Goal: Information Seeking & Learning: Learn about a topic

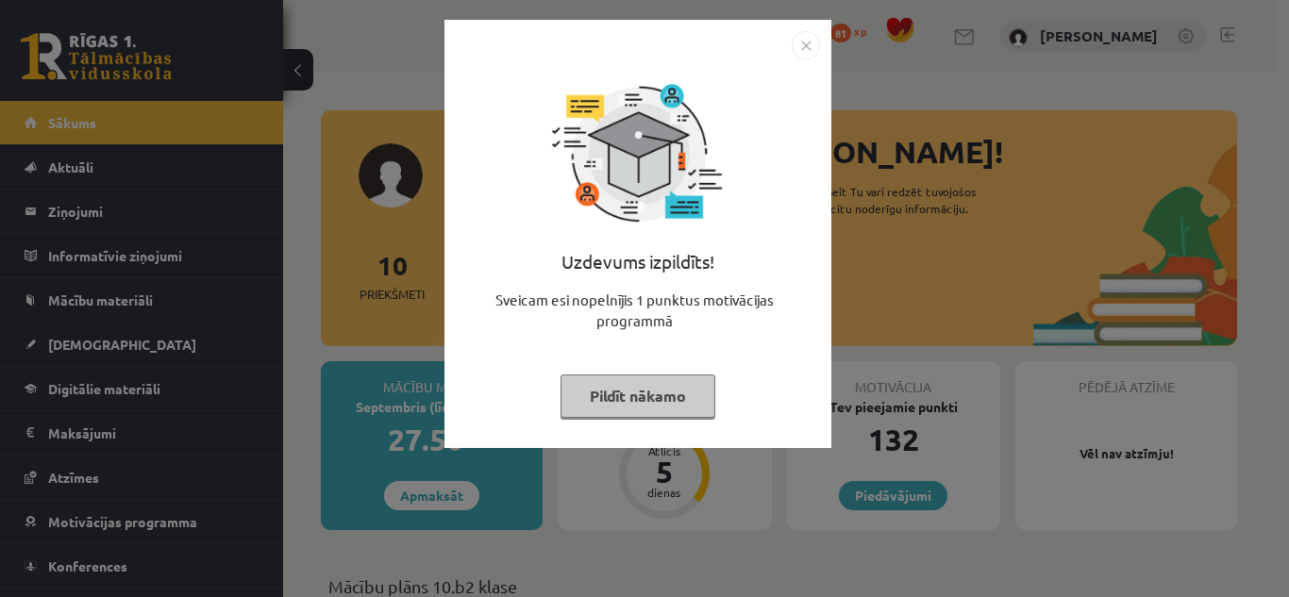
click at [579, 392] on button "Pildīt nākamo" at bounding box center [637, 396] width 155 height 43
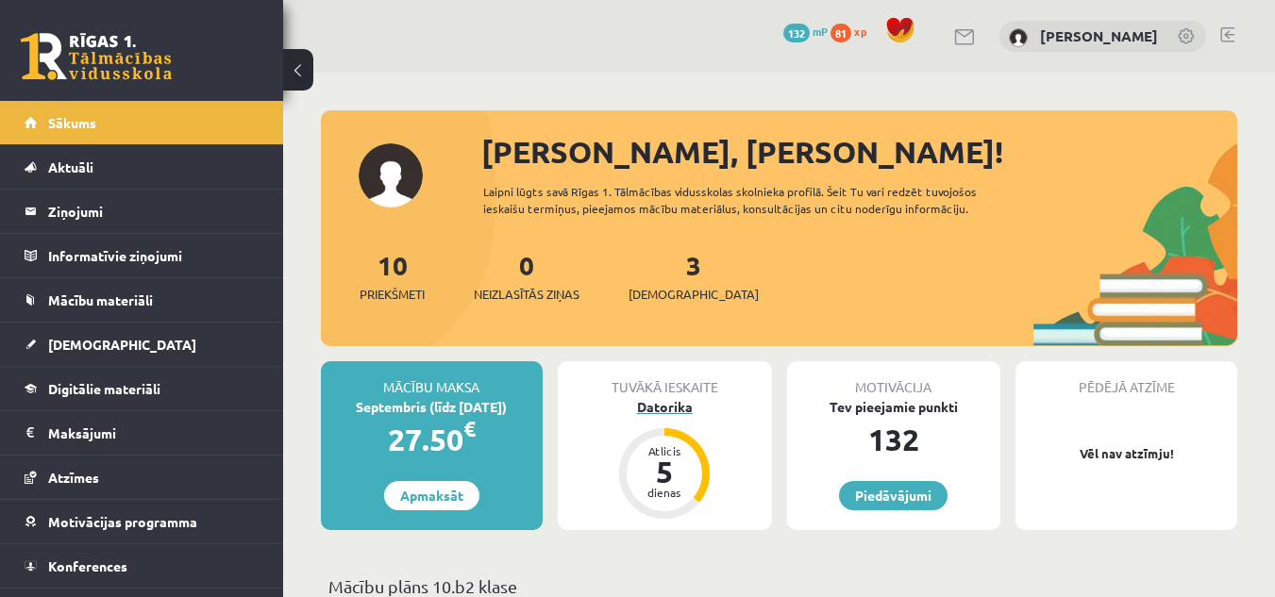
click at [657, 405] on div "Datorika" at bounding box center [665, 407] width 214 height 20
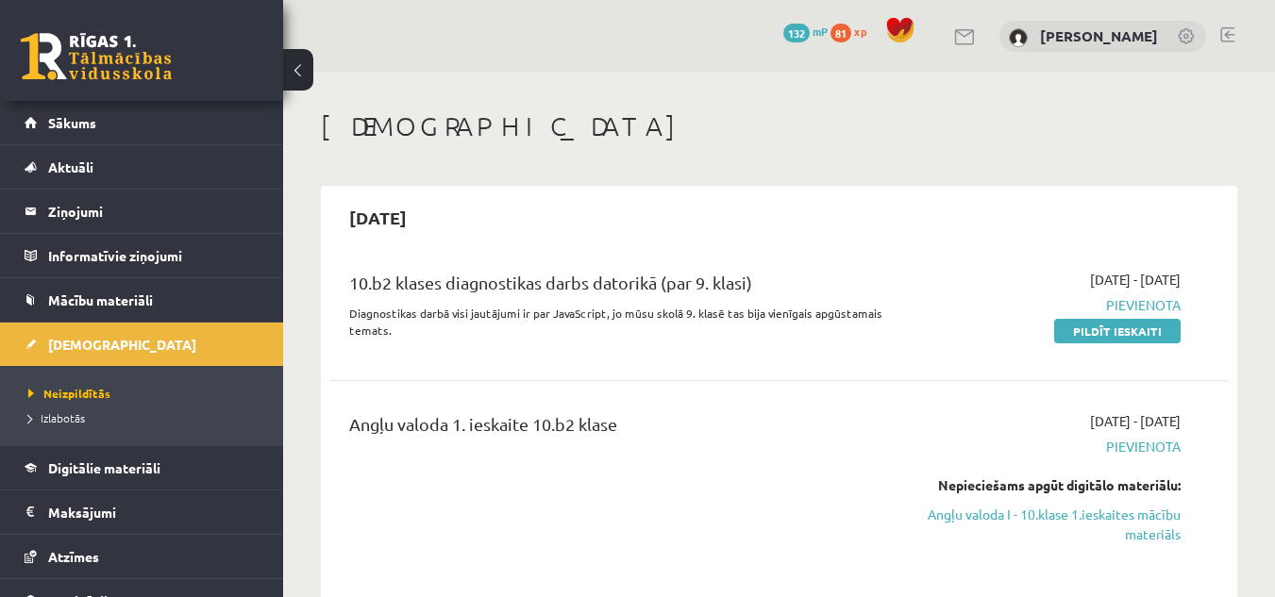
scroll to position [94, 0]
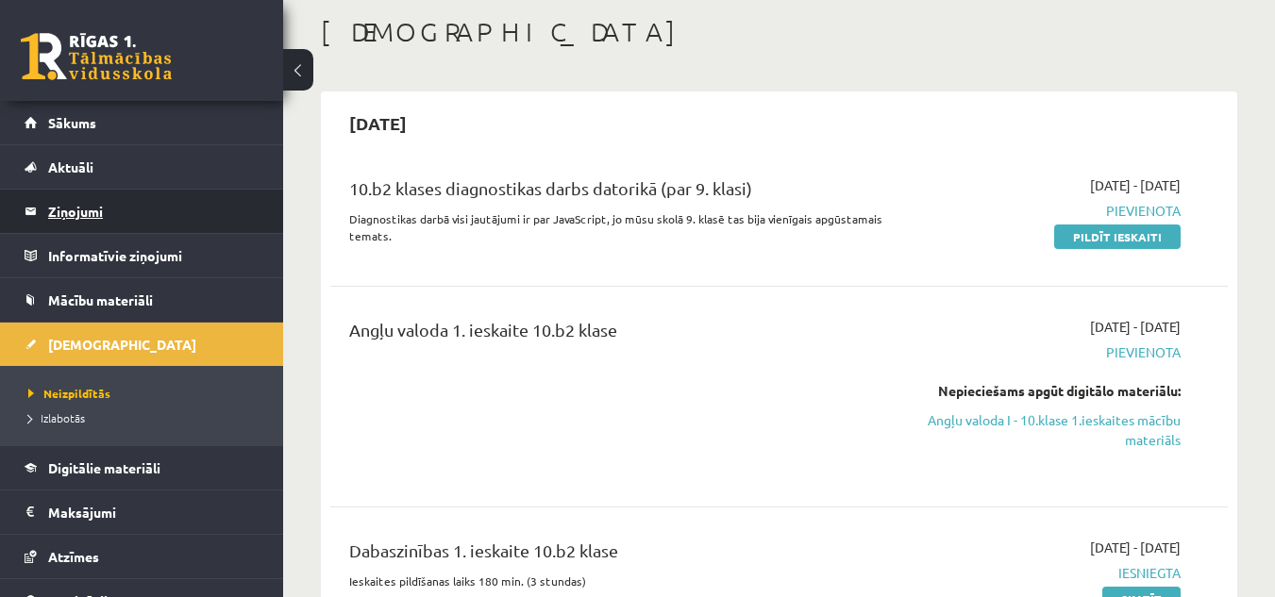
click at [61, 217] on legend "Ziņojumi 0" at bounding box center [153, 211] width 211 height 43
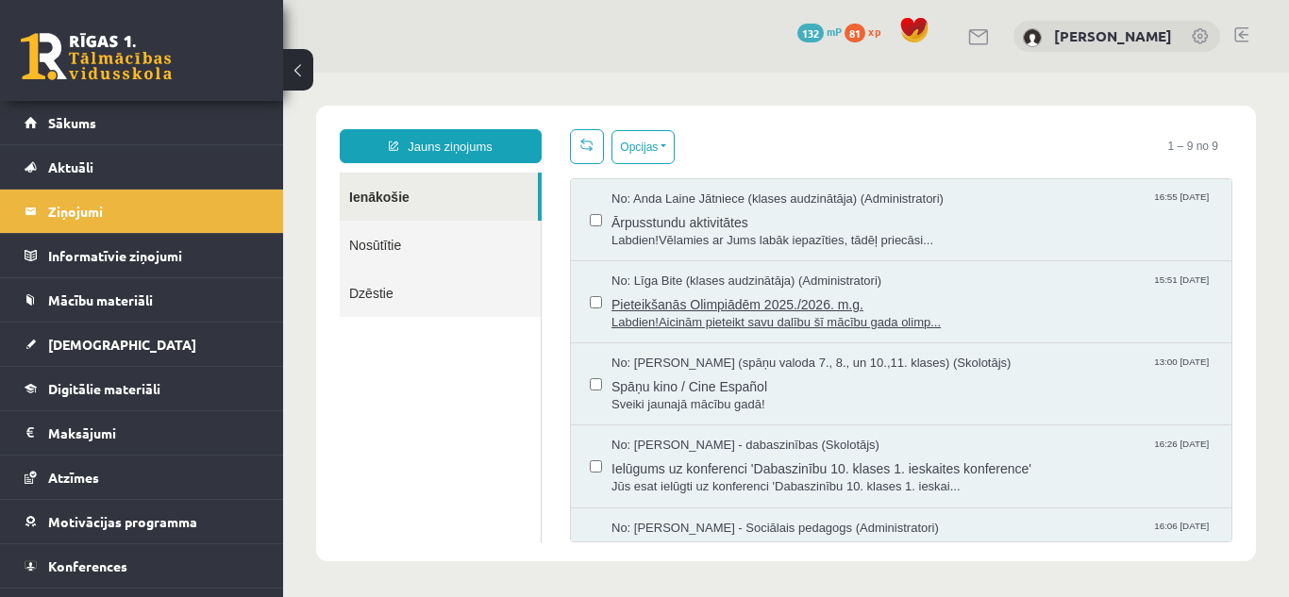
click at [734, 321] on span "Labdien!Aicinām pieteikt savu dalību šī mācību gada olimp..." at bounding box center [911, 323] width 601 height 18
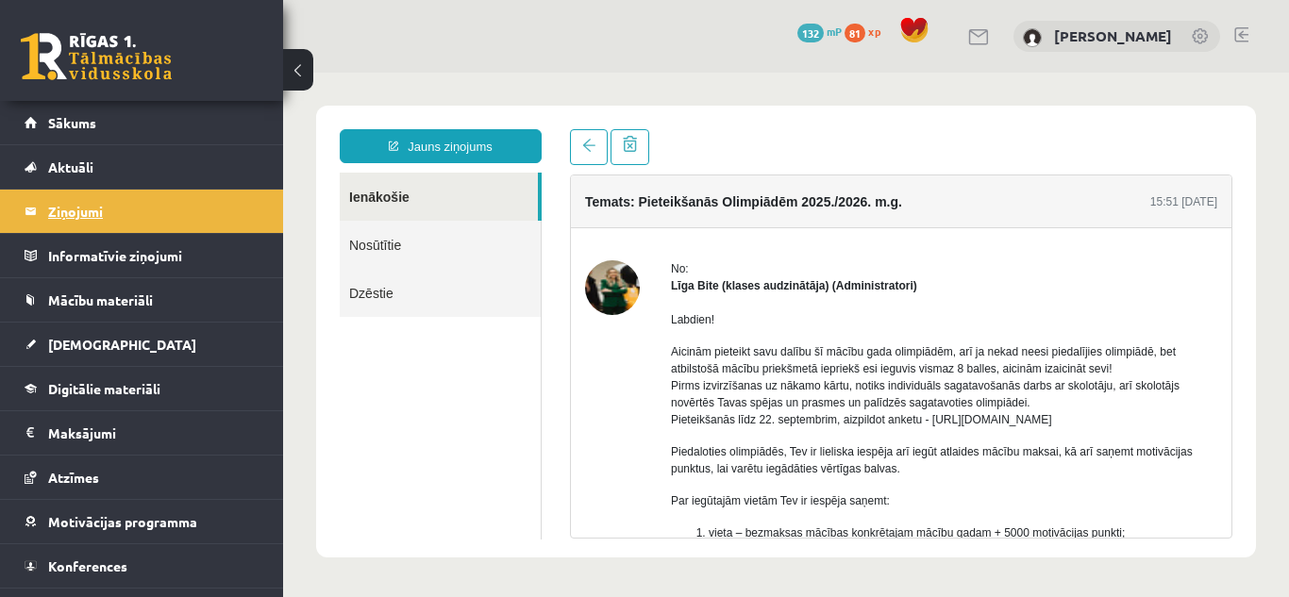
click at [110, 210] on legend "Ziņojumi 0" at bounding box center [153, 211] width 211 height 43
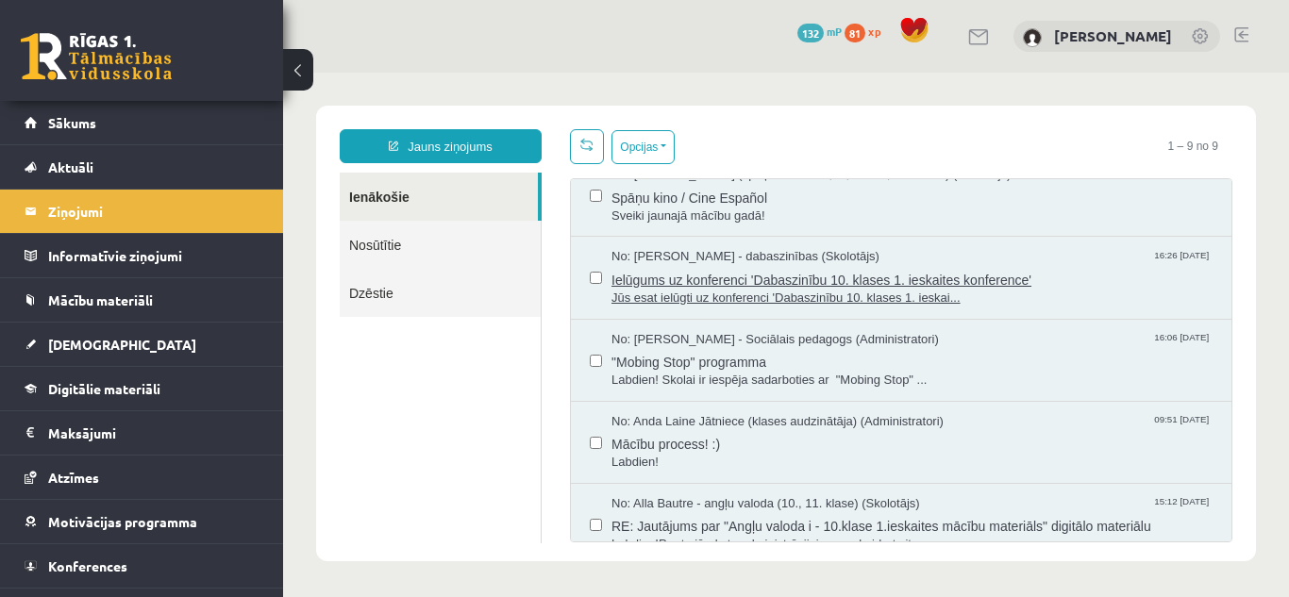
scroll to position [283, 0]
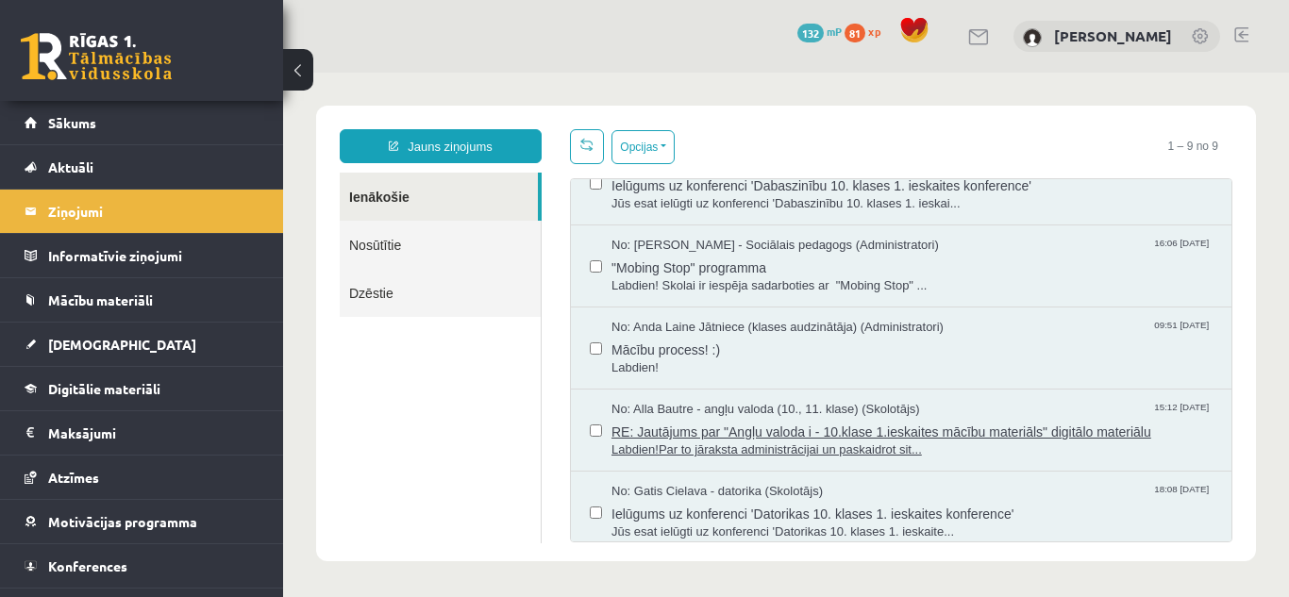
click at [900, 430] on span "RE: Jautājums par "Angļu valoda i - 10.klase 1.ieskaites mācību materiāls" digi…" at bounding box center [911, 430] width 601 height 24
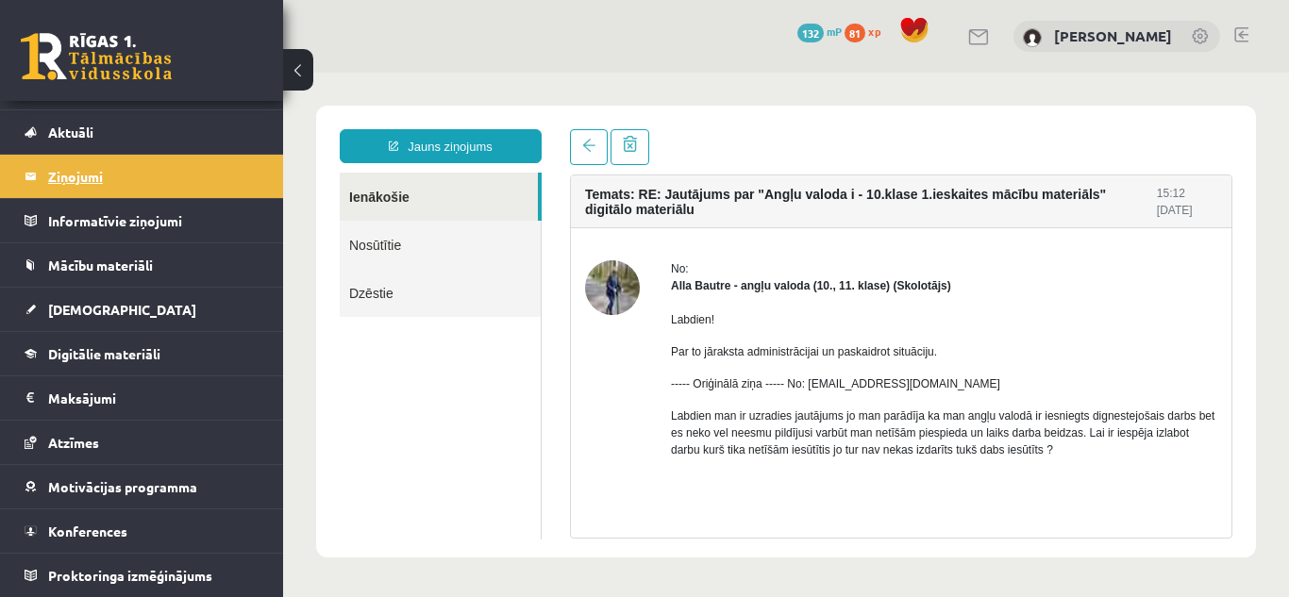
scroll to position [0, 0]
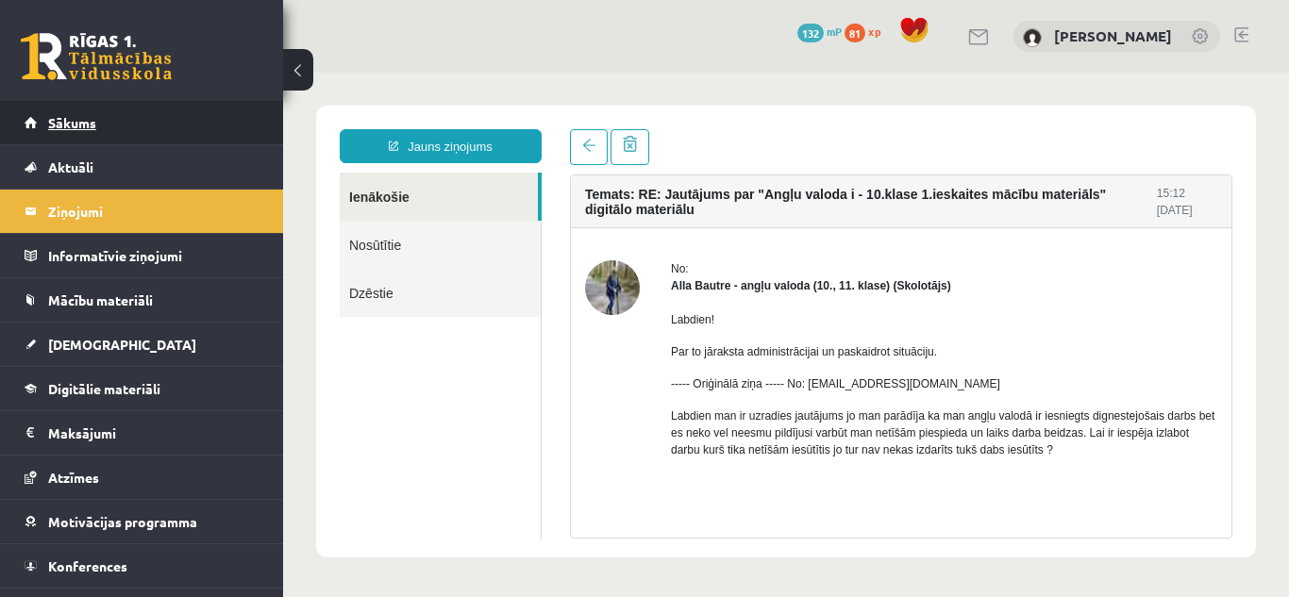
click at [59, 113] on link "Sākums" at bounding box center [142, 122] width 235 height 43
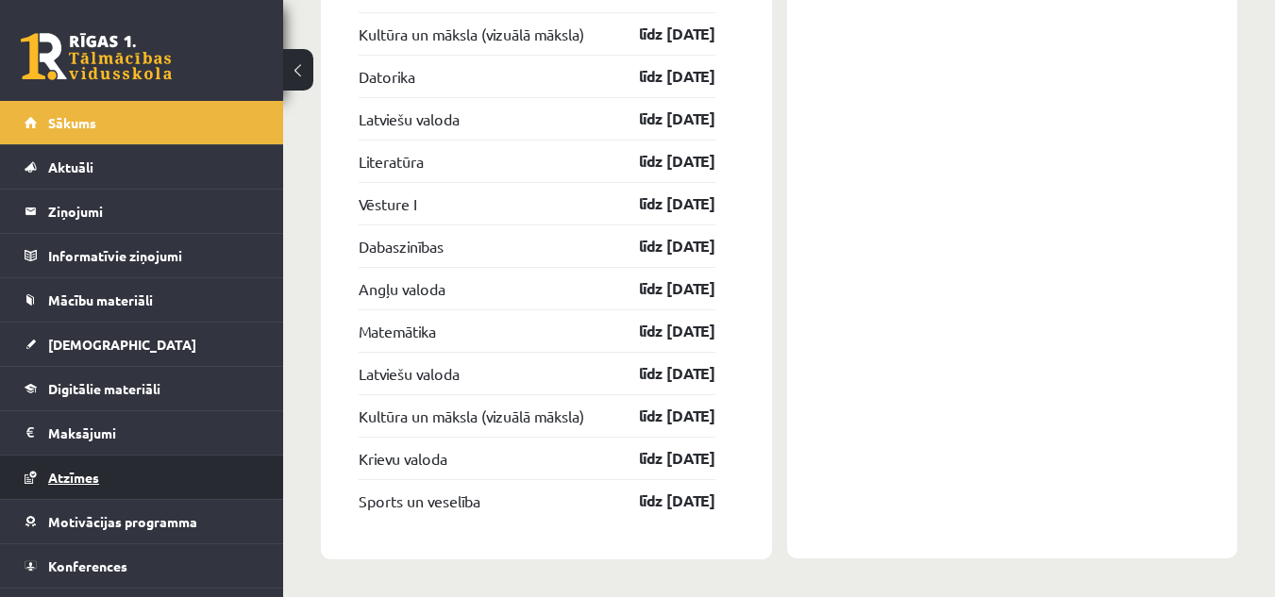
scroll to position [35, 0]
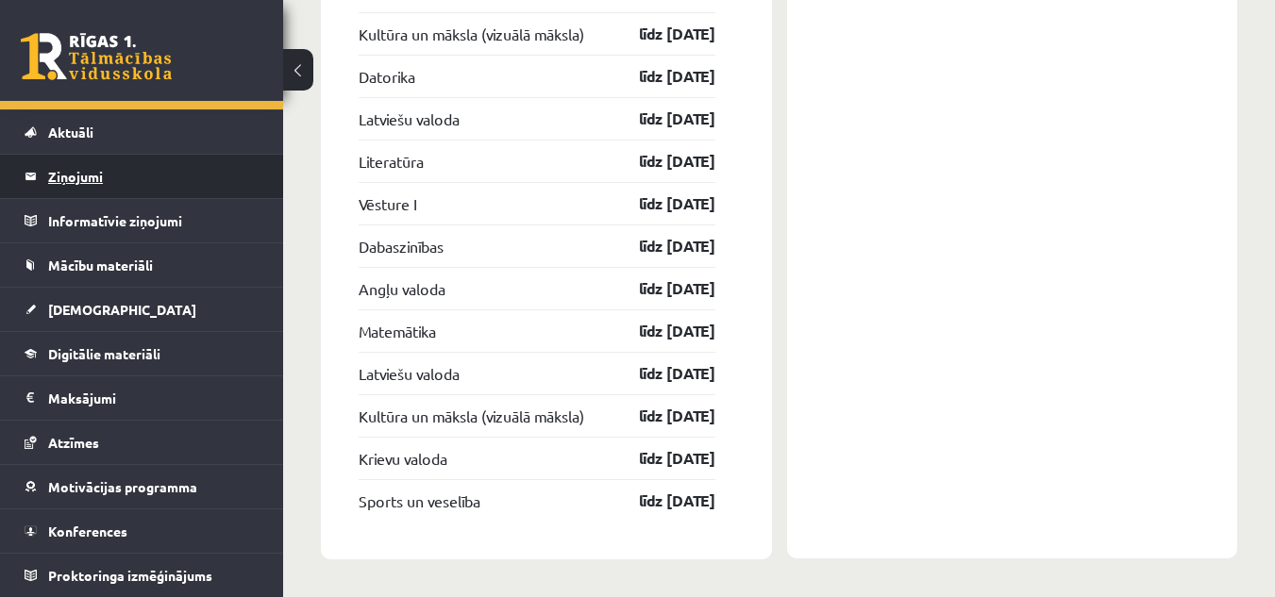
click at [66, 172] on legend "Ziņojumi 0" at bounding box center [153, 176] width 211 height 43
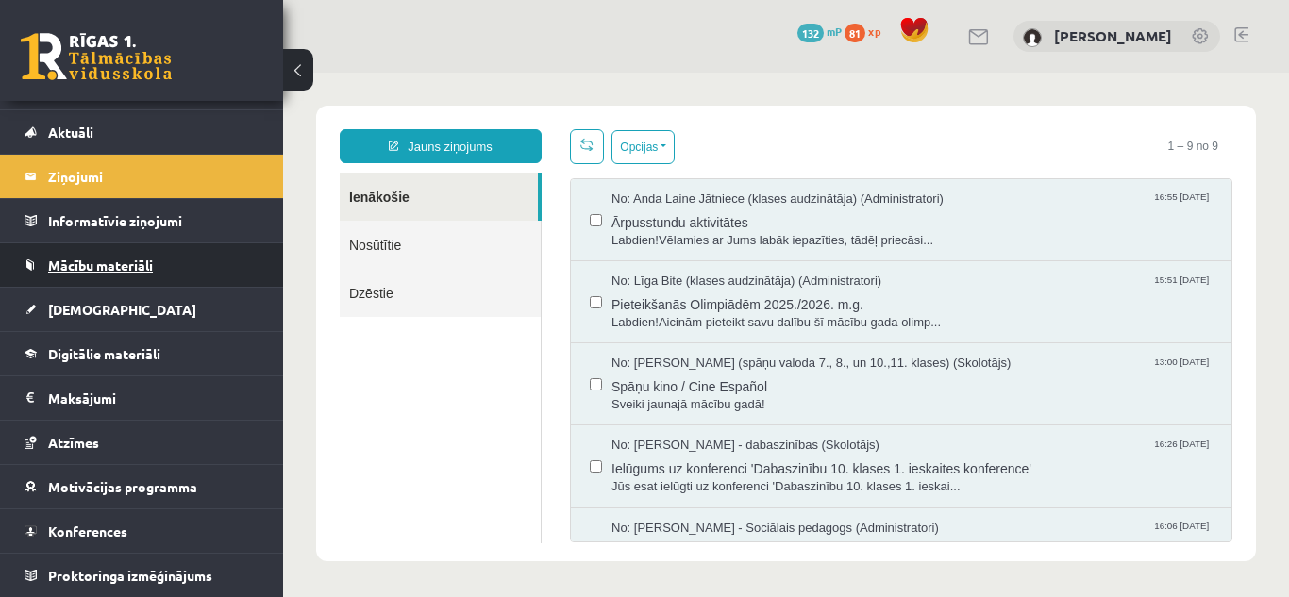
click at [93, 261] on span "Mācību materiāli" at bounding box center [100, 265] width 105 height 17
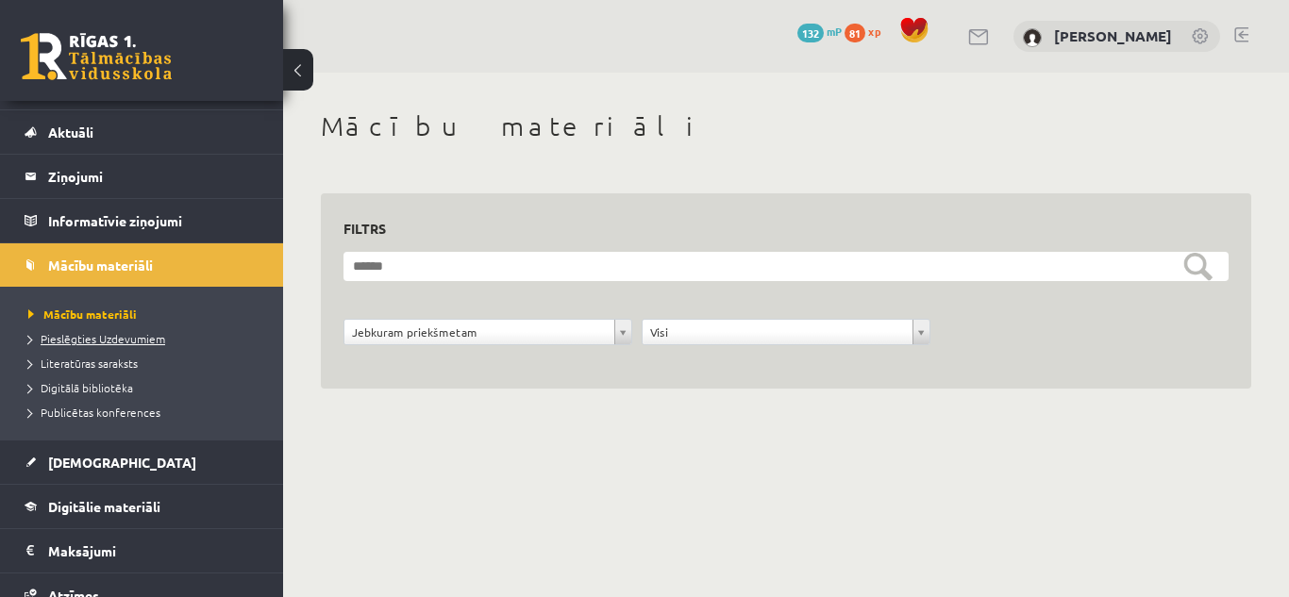
click at [60, 340] on span "Pieslēgties Uzdevumiem" at bounding box center [96, 338] width 137 height 15
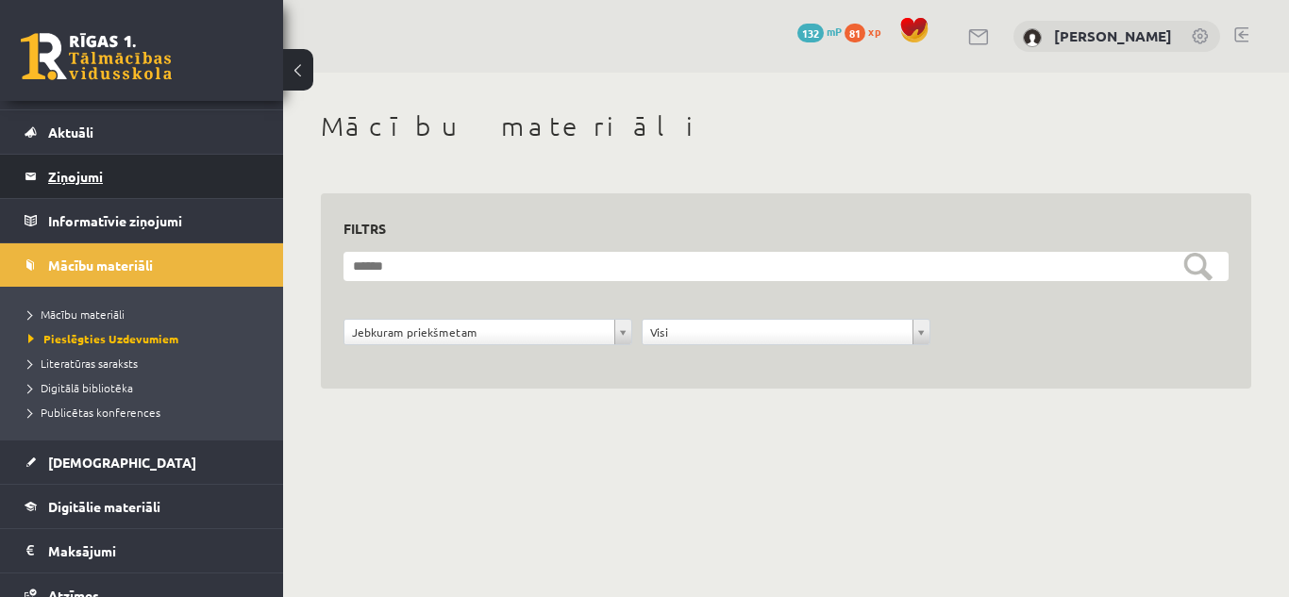
click at [89, 172] on legend "Ziņojumi 0" at bounding box center [153, 176] width 211 height 43
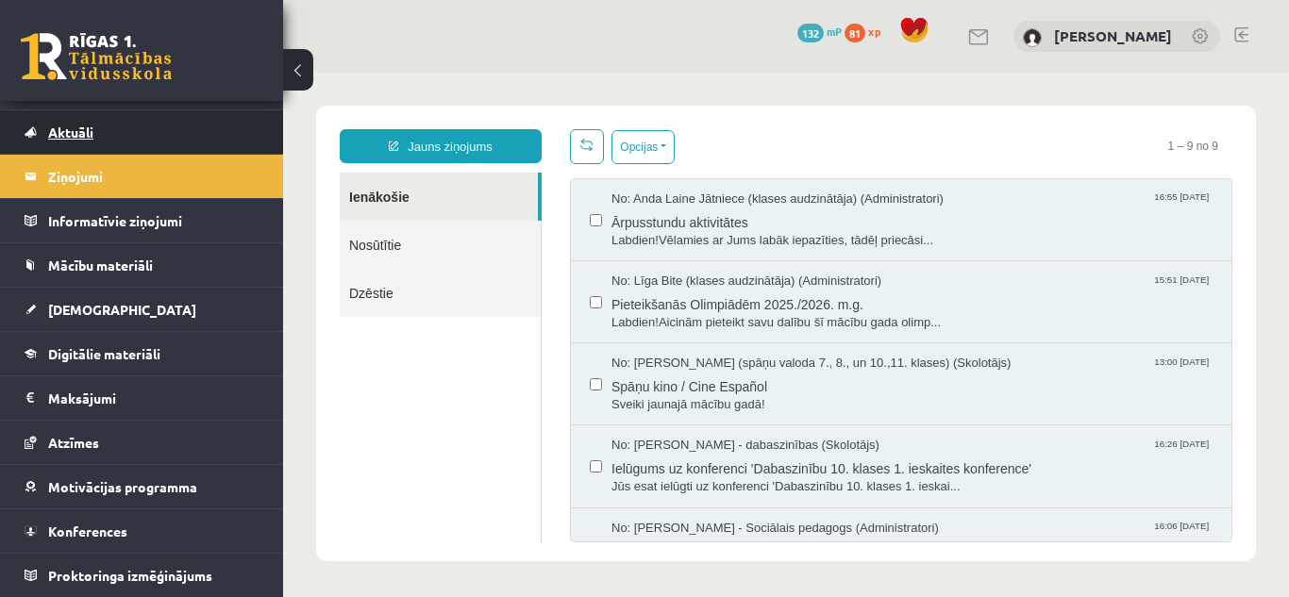
click at [69, 132] on span "Aktuāli" at bounding box center [70, 132] width 45 height 17
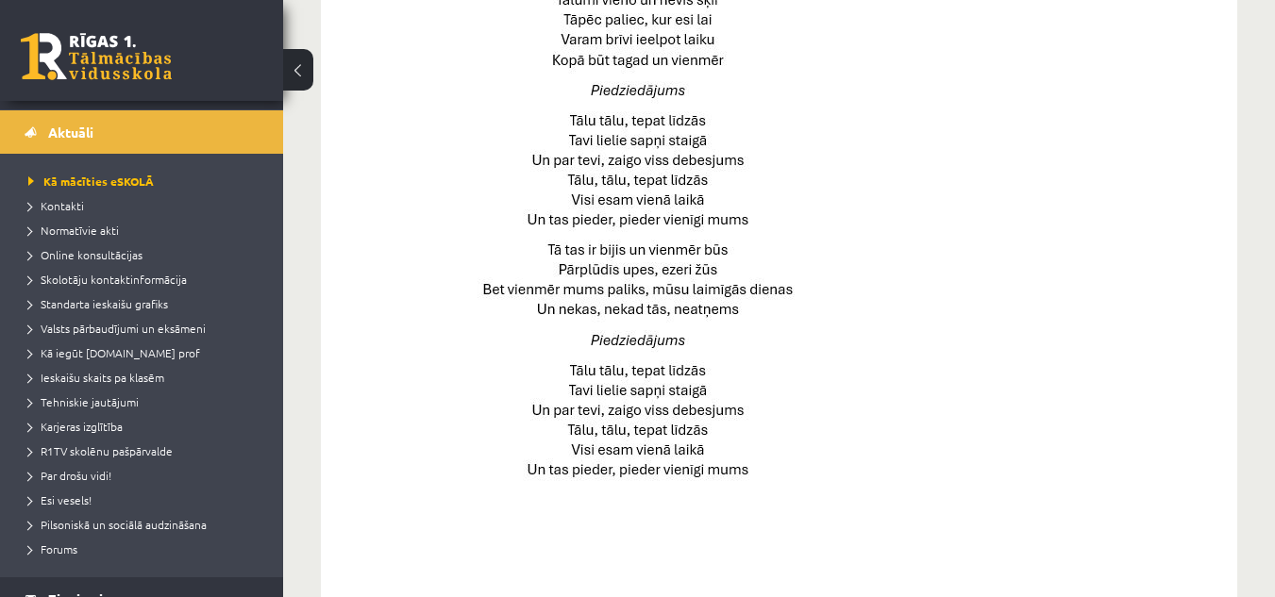
scroll to position [1459, 0]
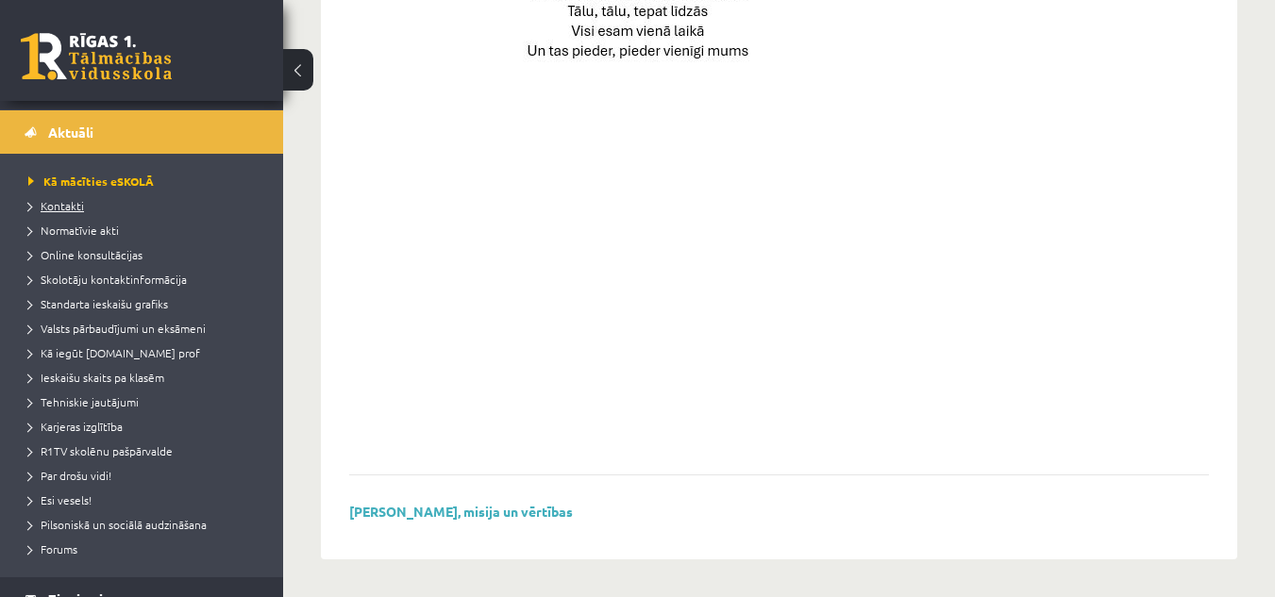
click at [64, 203] on span "Kontakti" at bounding box center [56, 205] width 56 height 15
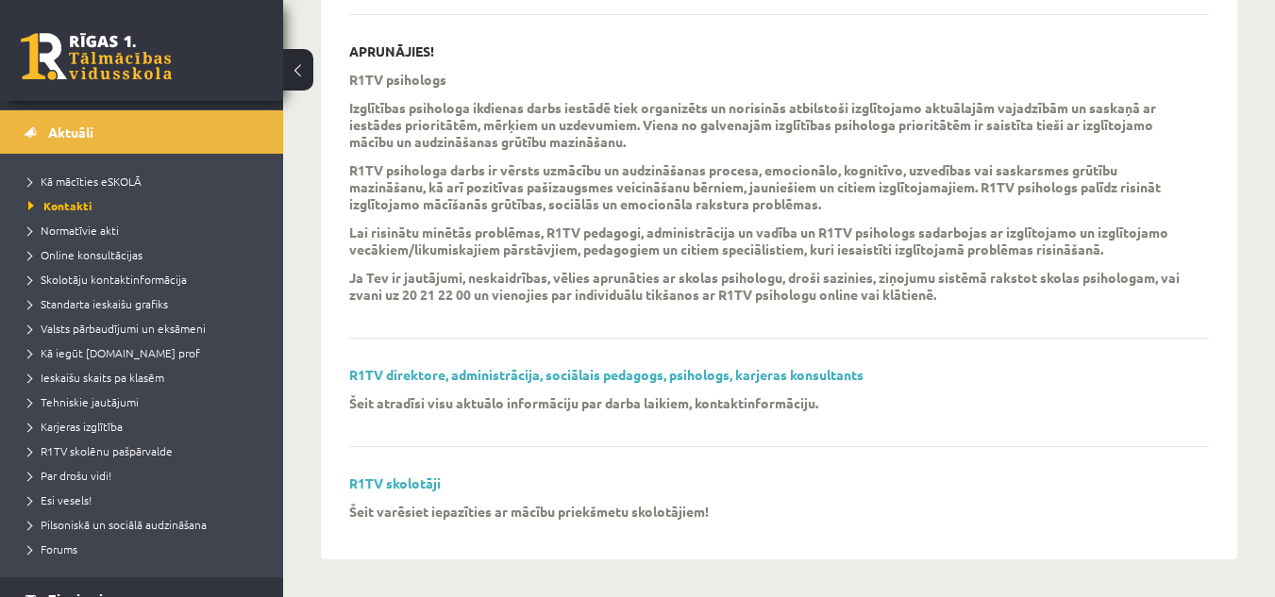
scroll to position [458, 0]
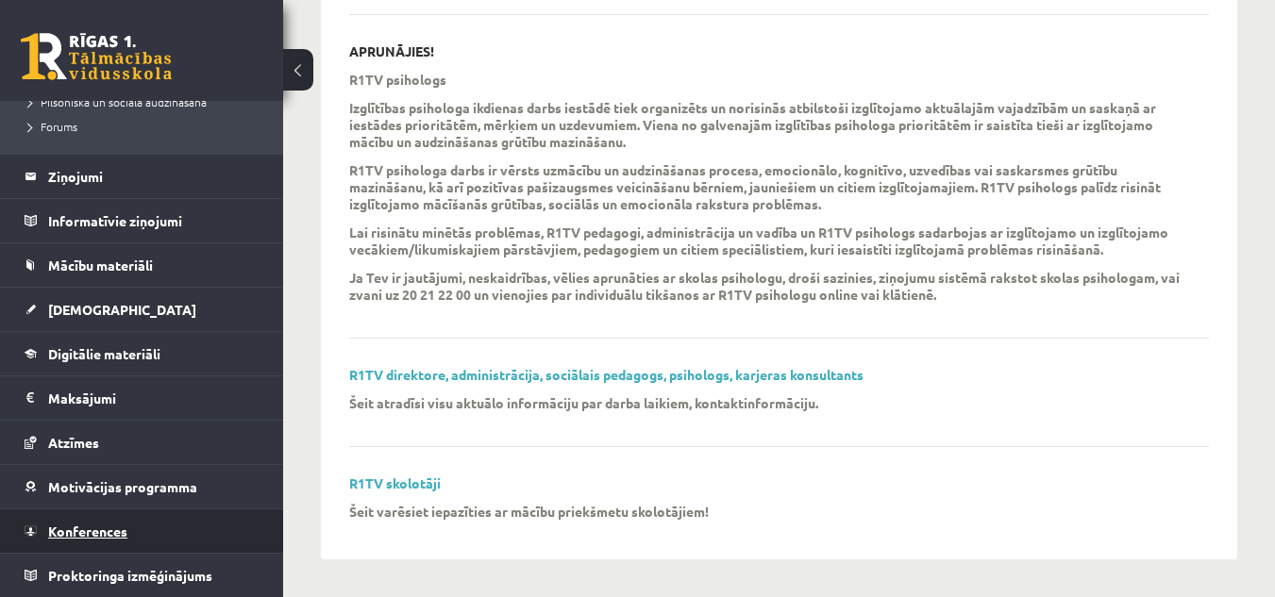
click at [89, 529] on span "Konferences" at bounding box center [87, 531] width 79 height 17
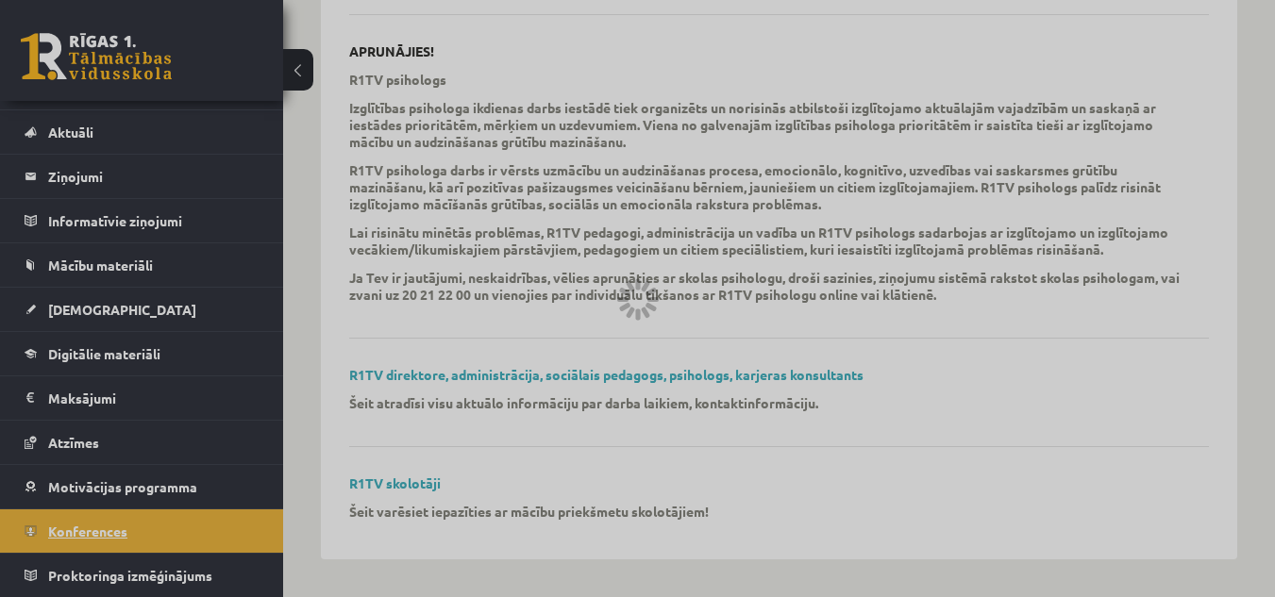
scroll to position [305, 0]
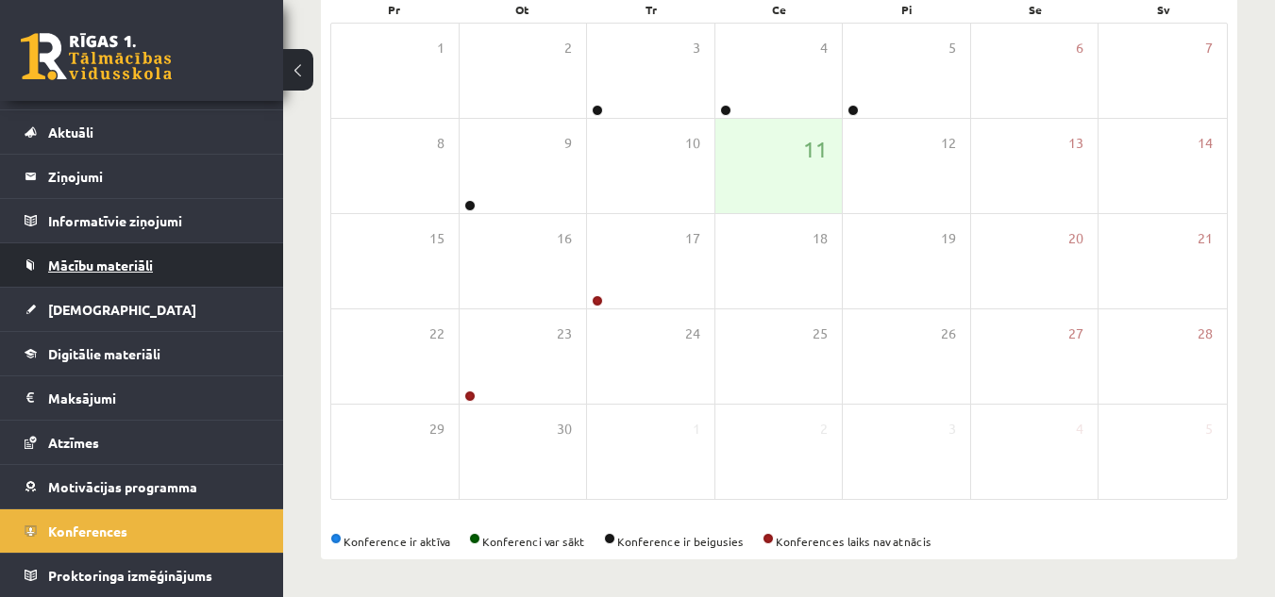
click at [51, 259] on span "Mācību materiāli" at bounding box center [100, 265] width 105 height 17
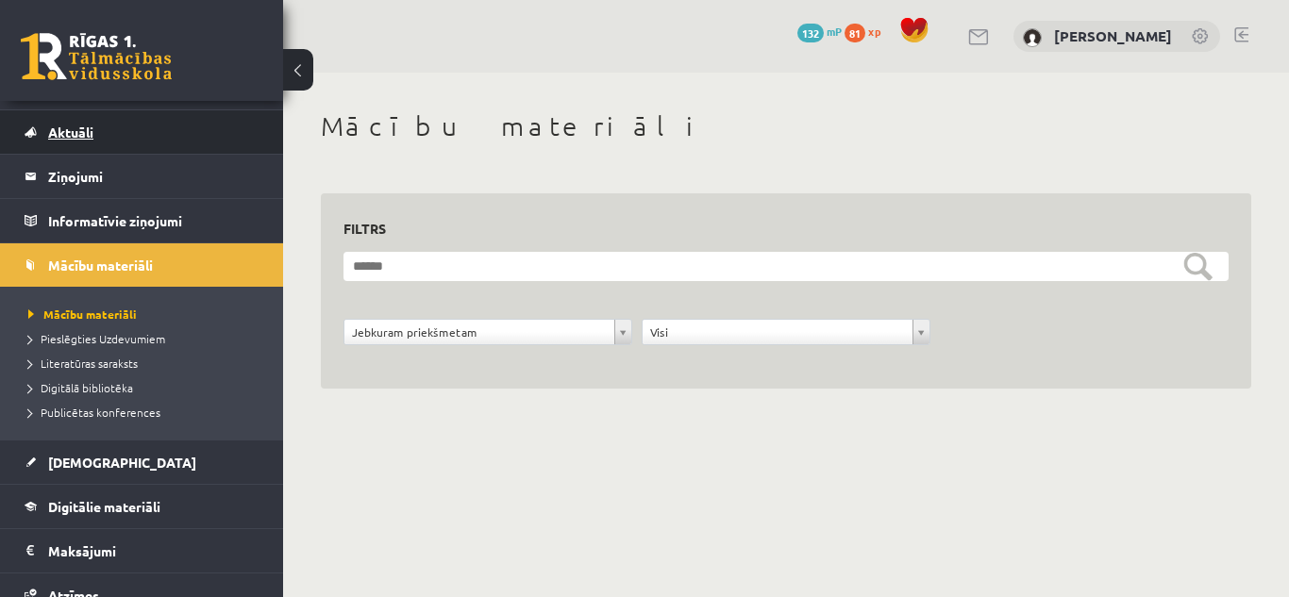
click at [73, 134] on span "Aktuāli" at bounding box center [70, 132] width 45 height 17
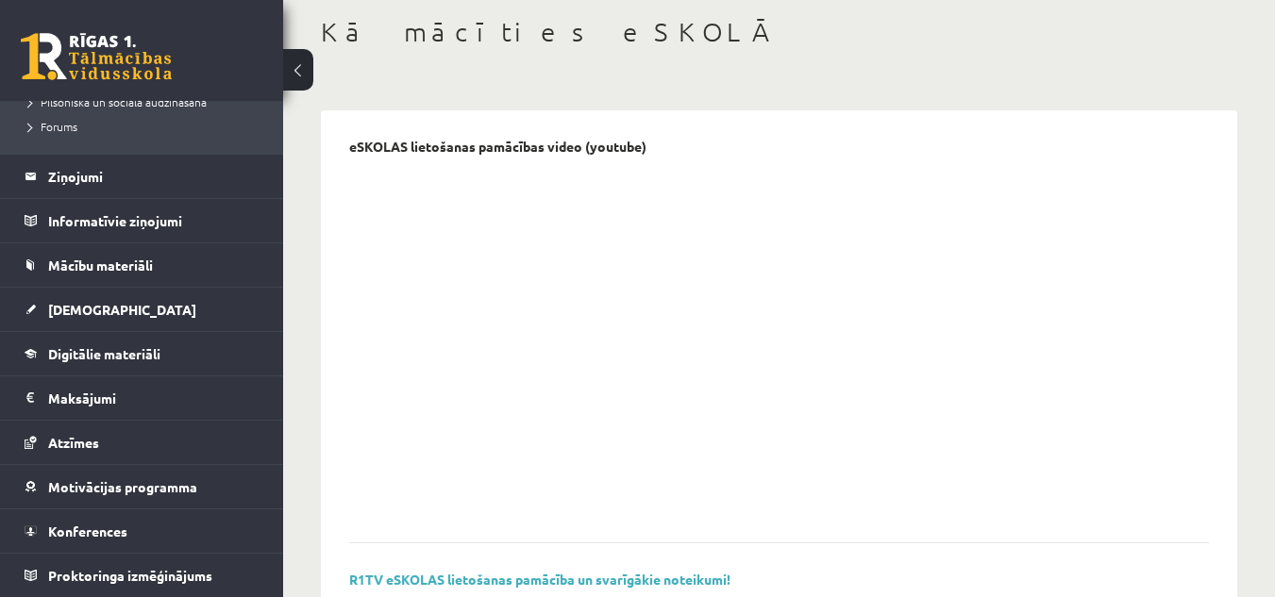
scroll to position [269, 0]
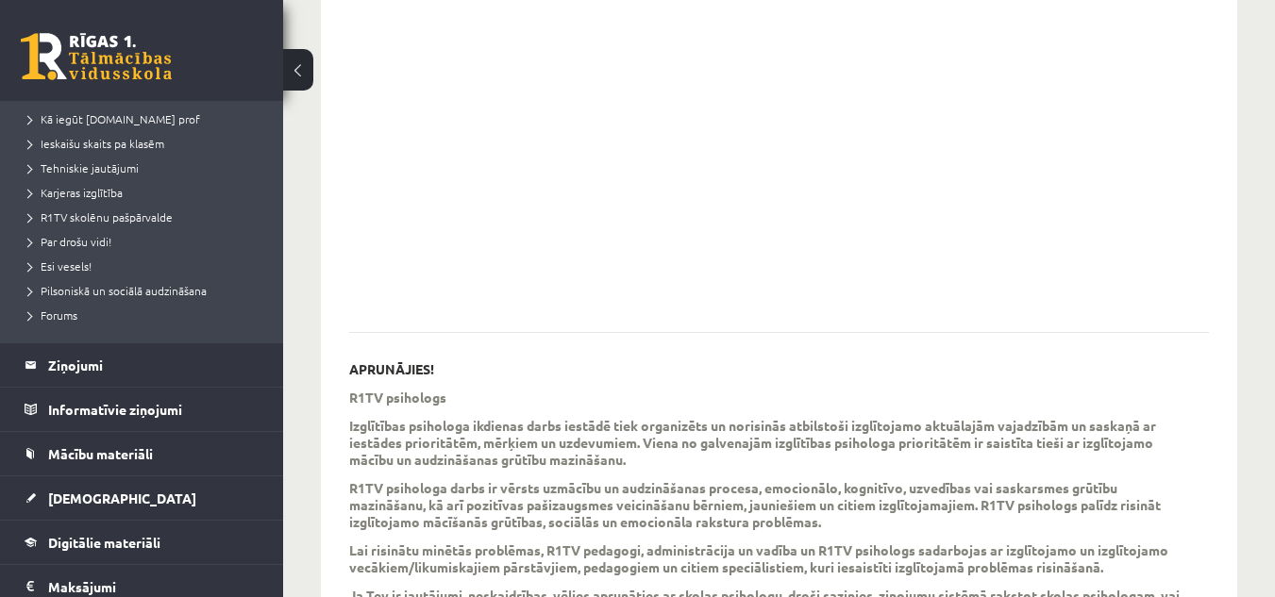
scroll to position [624, 0]
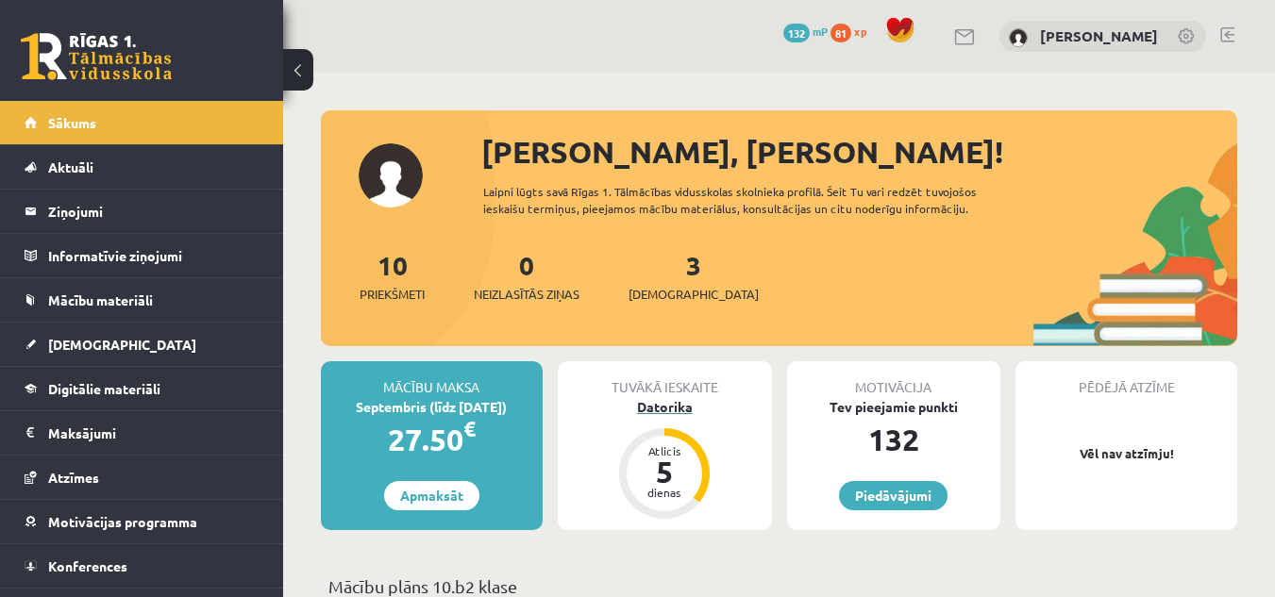
click at [657, 405] on div "Datorika" at bounding box center [665, 407] width 214 height 20
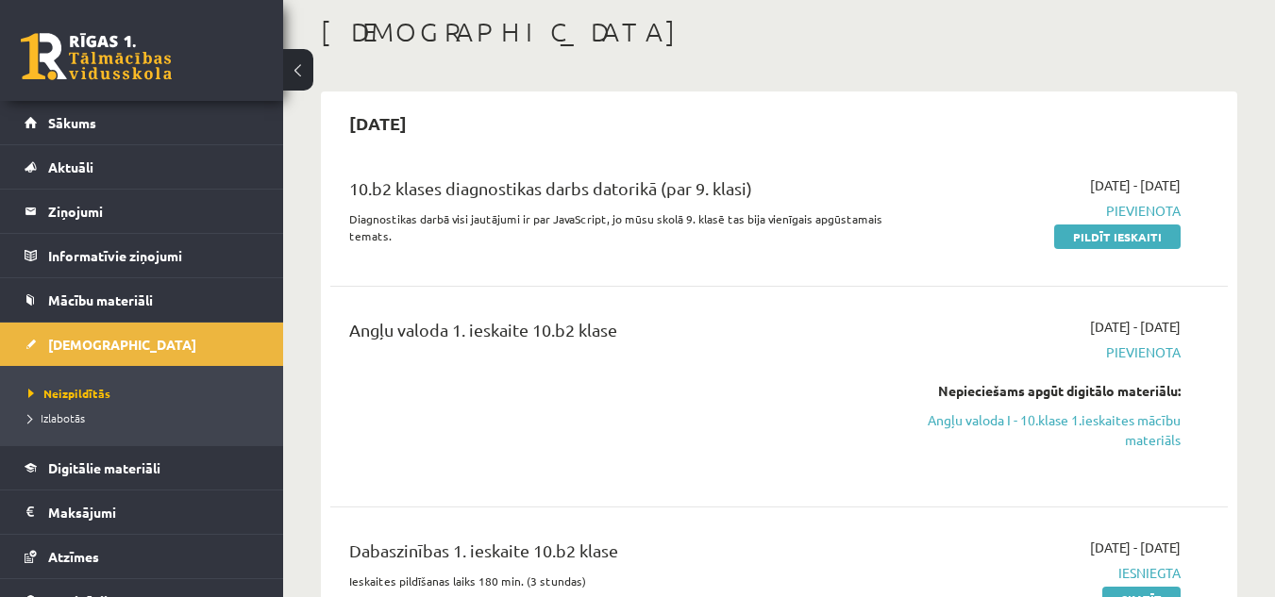
scroll to position [189, 0]
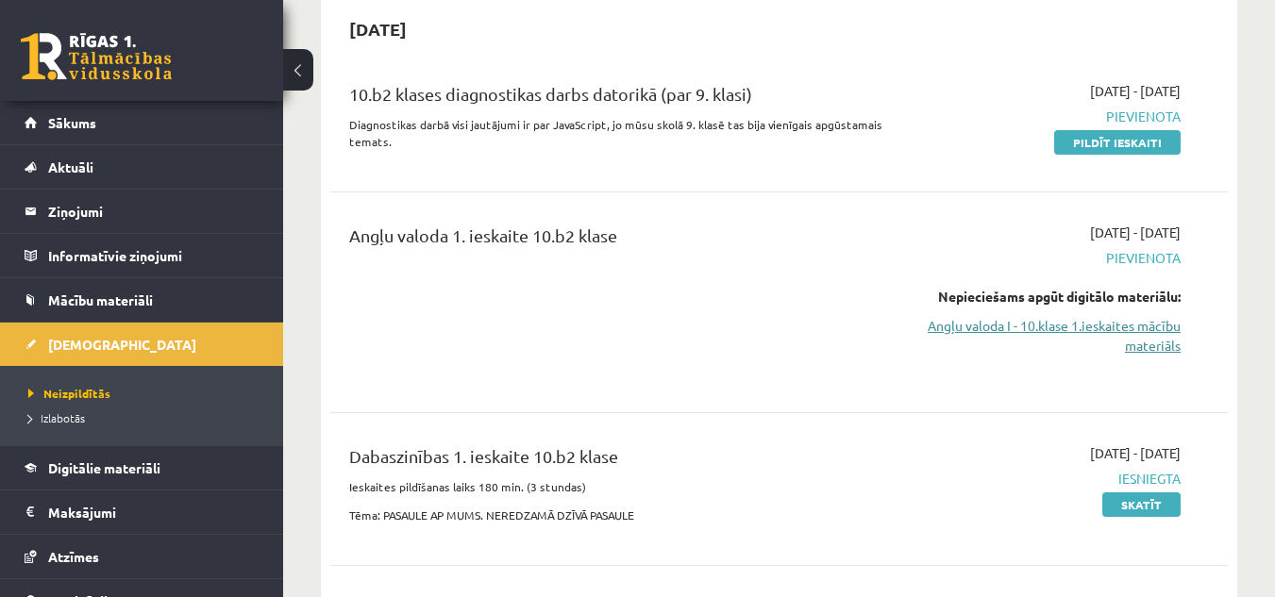
click at [935, 324] on link "Angļu valoda I - 10.klase 1.ieskaites mācību materiāls" at bounding box center [1051, 336] width 259 height 40
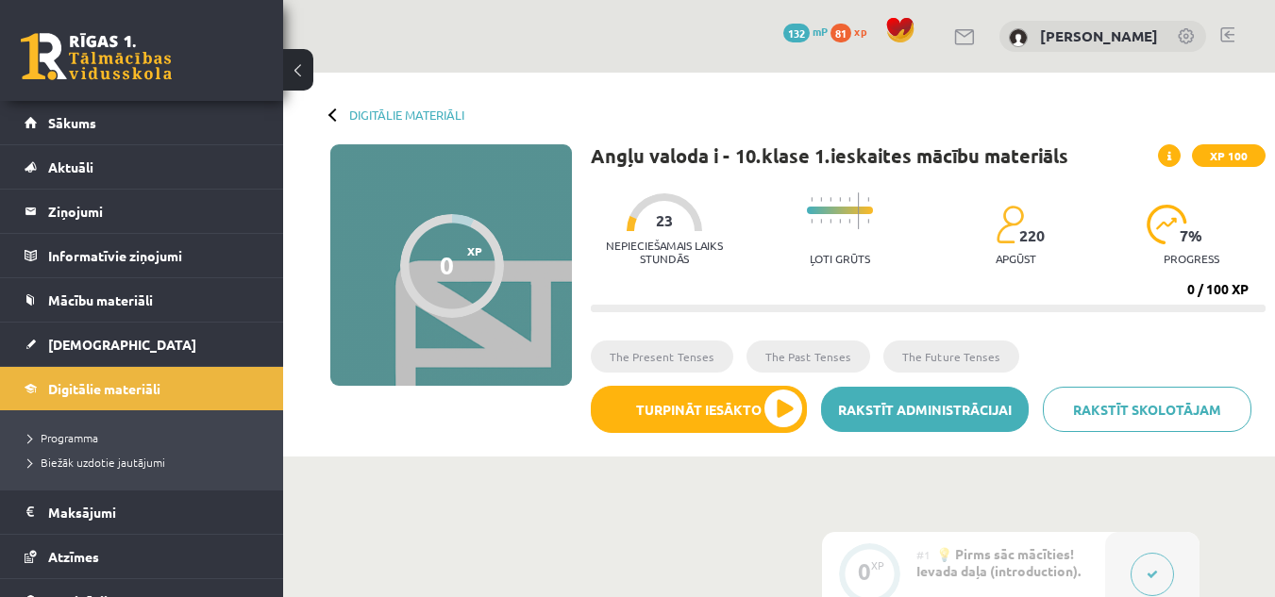
click at [936, 415] on link "Rakstīt administrācijai" at bounding box center [925, 409] width 209 height 45
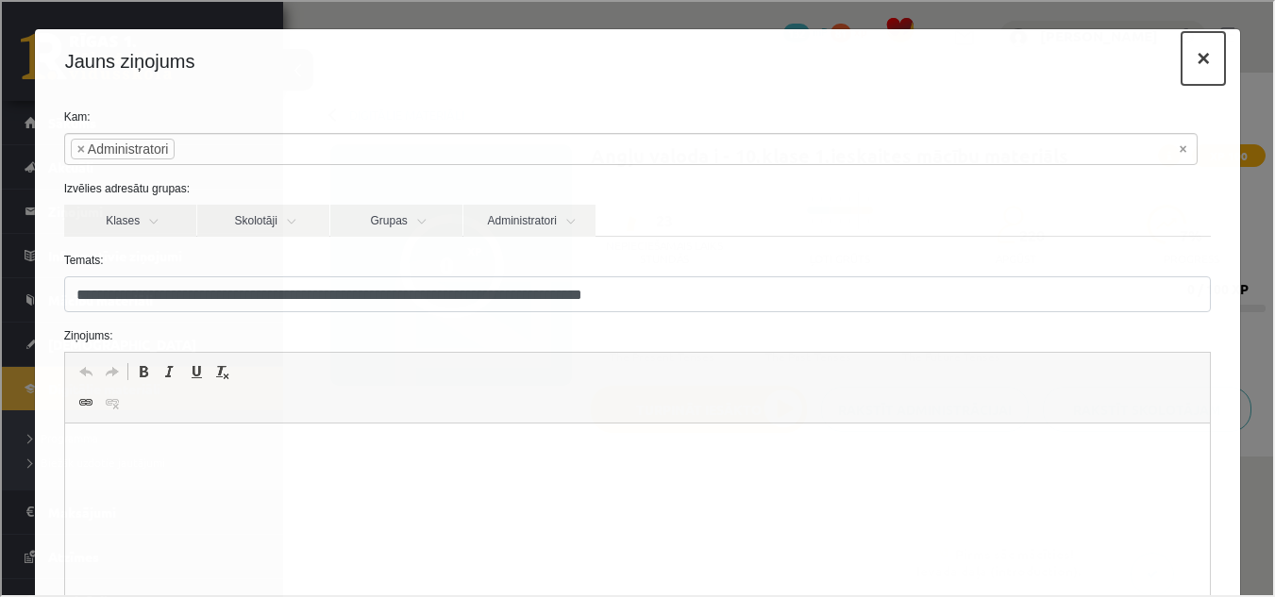
click at [1181, 56] on button "×" at bounding box center [1200, 56] width 43 height 53
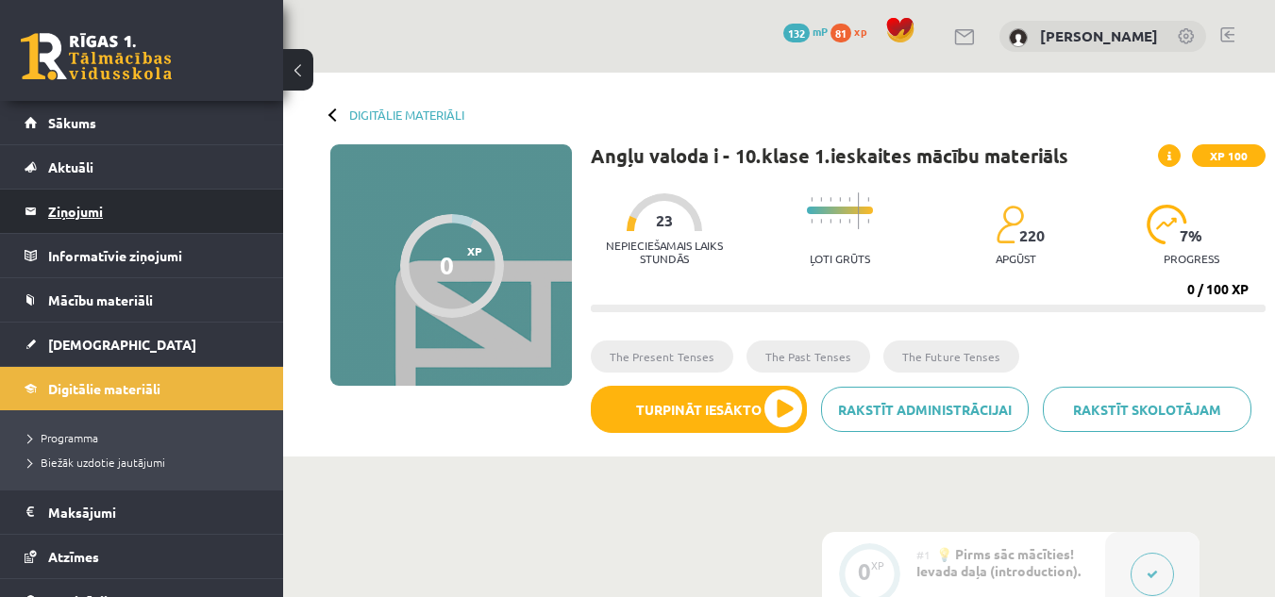
click at [64, 203] on legend "Ziņojumi 0" at bounding box center [153, 211] width 211 height 43
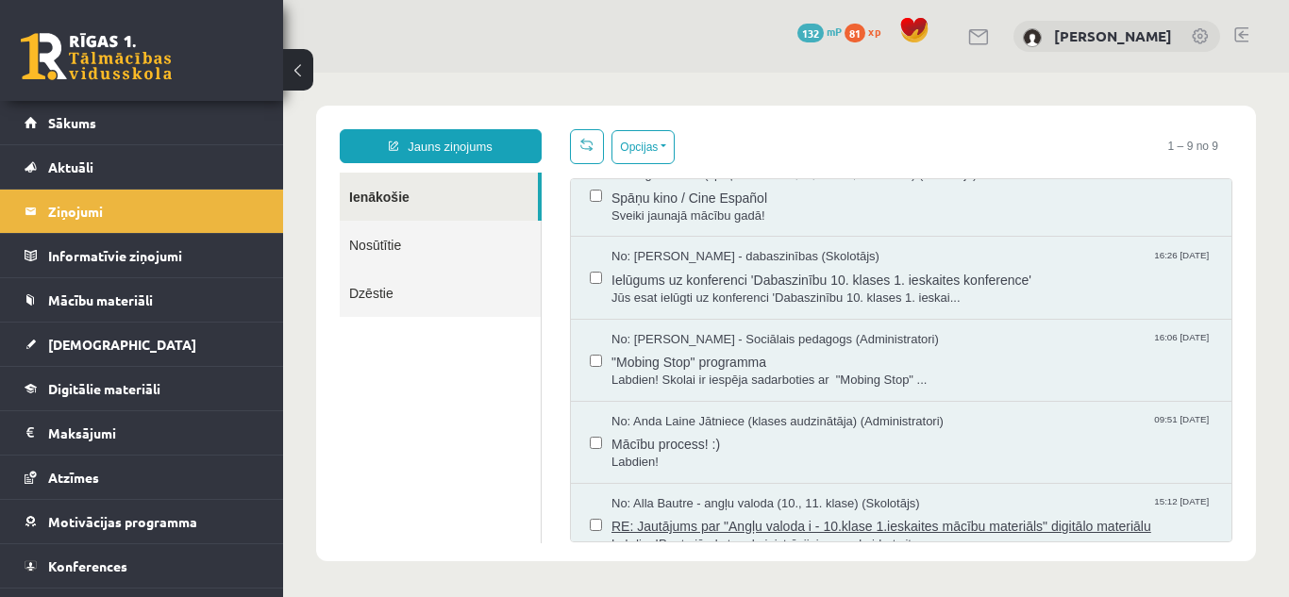
scroll to position [283, 0]
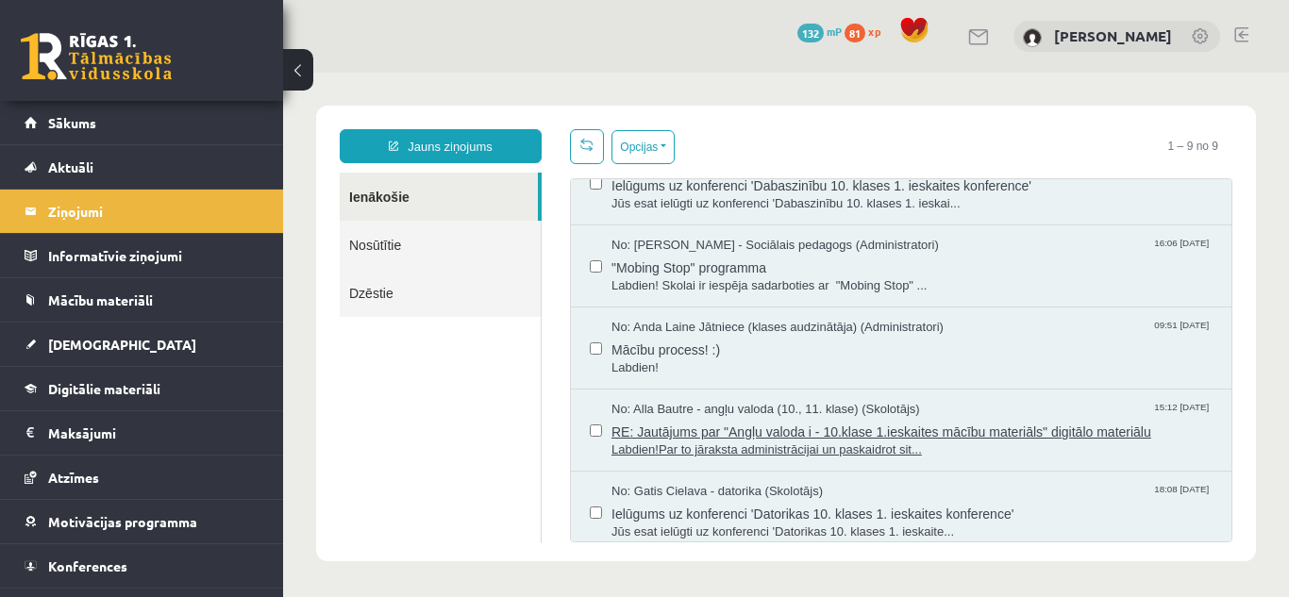
click at [897, 428] on span "RE: Jautājums par "Angļu valoda i - 10.klase 1.ieskaites mācību materiāls" digi…" at bounding box center [911, 430] width 601 height 24
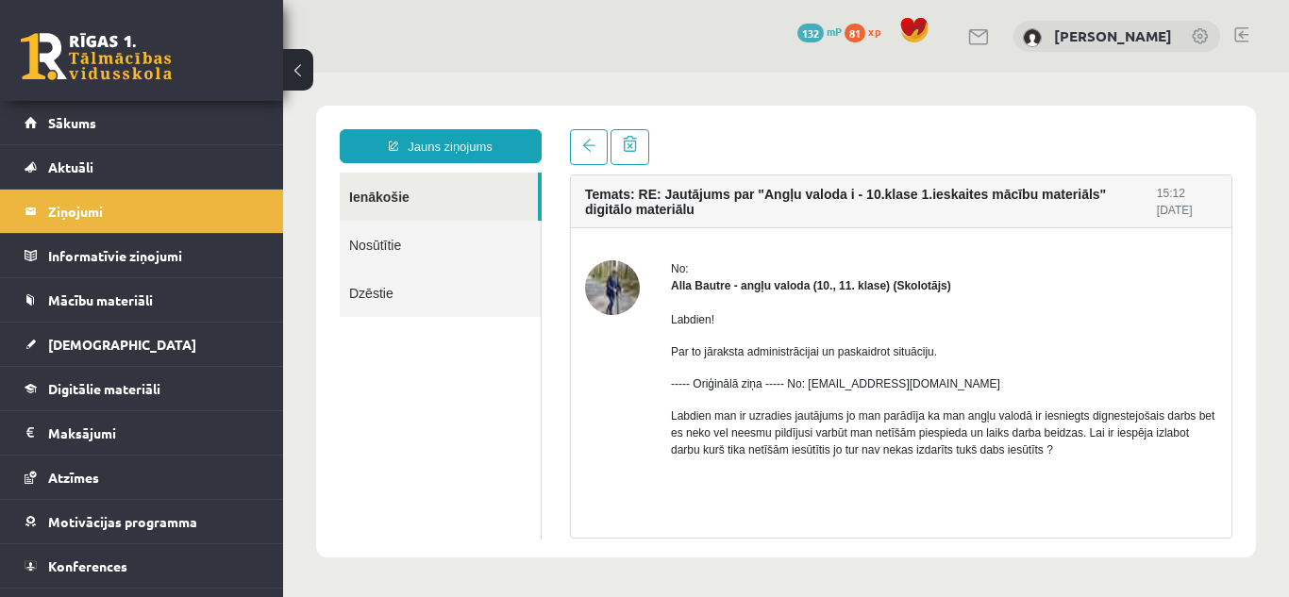
scroll to position [0, 0]
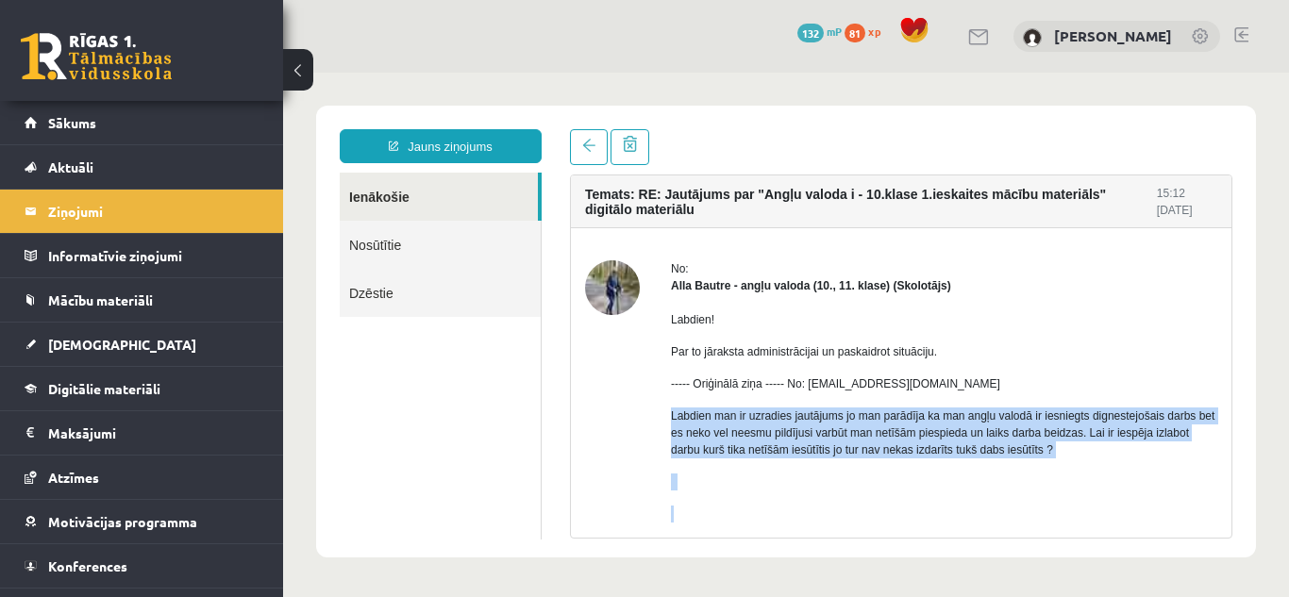
drag, startPoint x: 671, startPoint y: 417, endPoint x: 1241, endPoint y: 505, distance: 576.6
click at [1241, 505] on div "Temats: RE: Jautājums par "Angļu valoda i - 10.klase 1.ieskaites mācību materiā…" at bounding box center [901, 334] width 691 height 410
click at [1198, 438] on p "Labdien man ir uzradies jautājums jo man parādīja ka man angļu valodā ir iesnie…" at bounding box center [944, 433] width 546 height 51
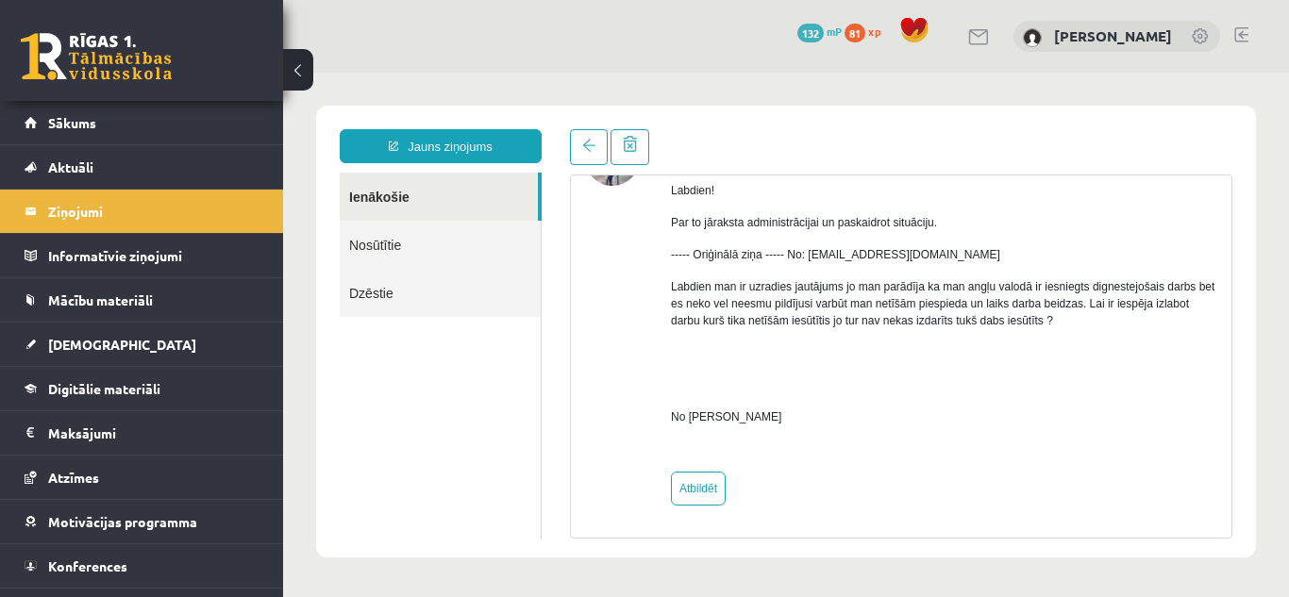
scroll to position [35, 0]
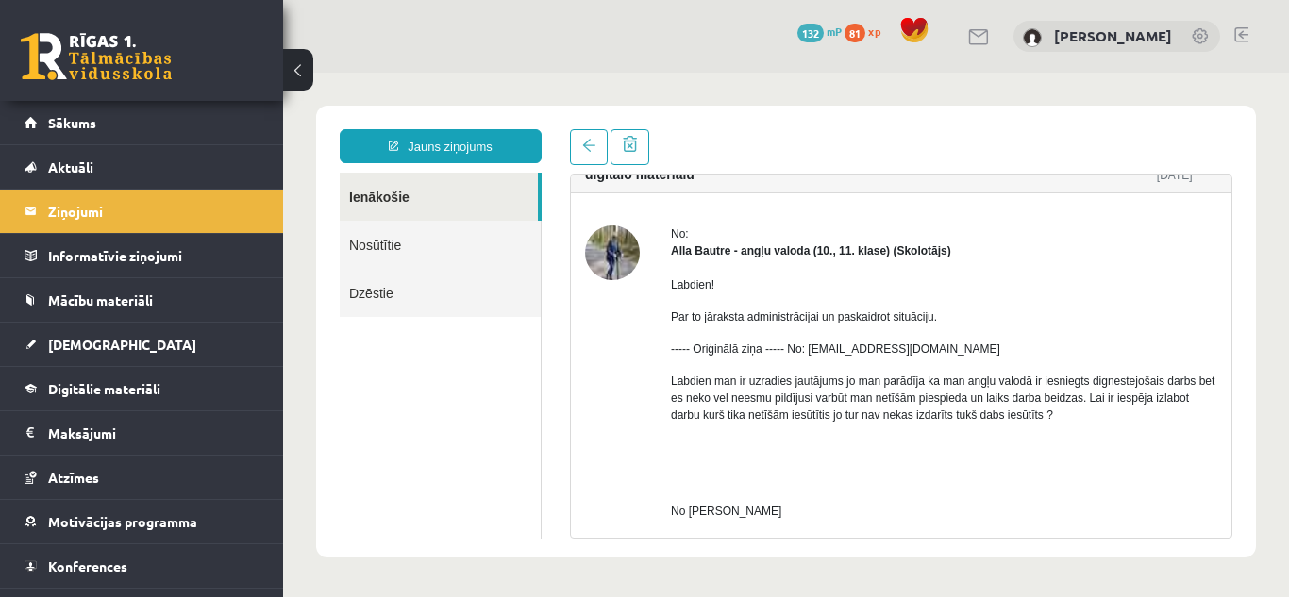
drag, startPoint x: 672, startPoint y: 382, endPoint x: 1137, endPoint y: 420, distance: 466.7
click at [1137, 420] on p "Labdien man ir uzradies jautājums jo man parādīja ka man angļu valodā ir iesnie…" at bounding box center [944, 398] width 546 height 51
copy p "Labdien man ir uzradies jautājums jo man parādīja ka man angļu valodā ir iesnie…"
click at [496, 398] on ul "Ienākošie Nosūtītie Dzēstie" at bounding box center [441, 356] width 202 height 367
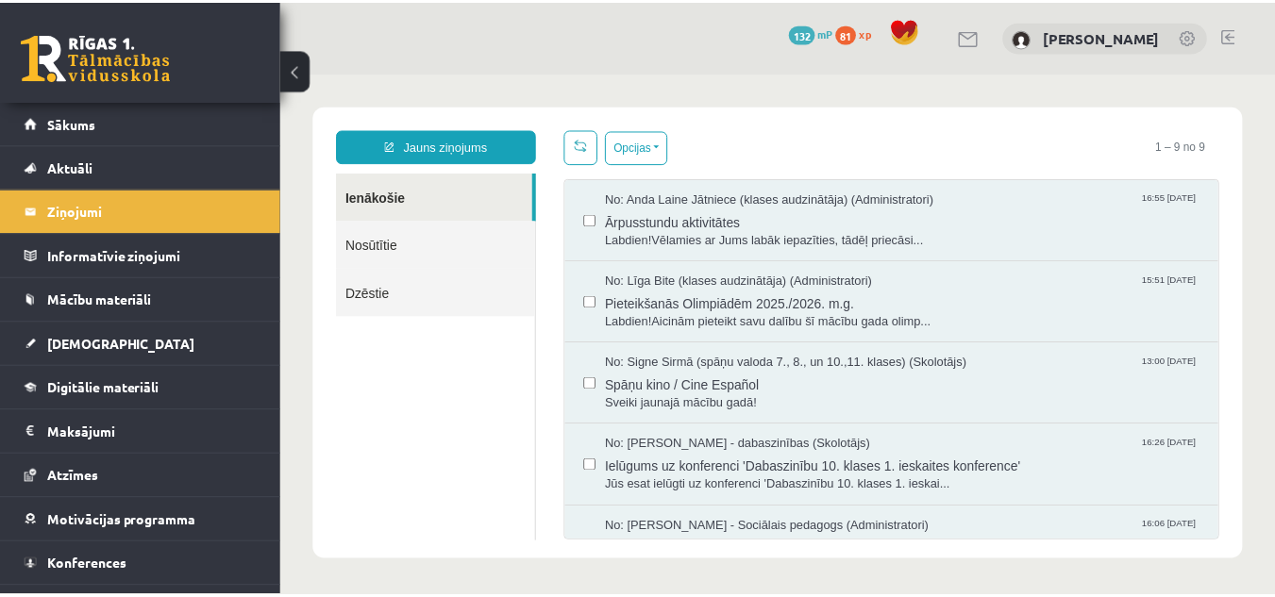
scroll to position [0, 0]
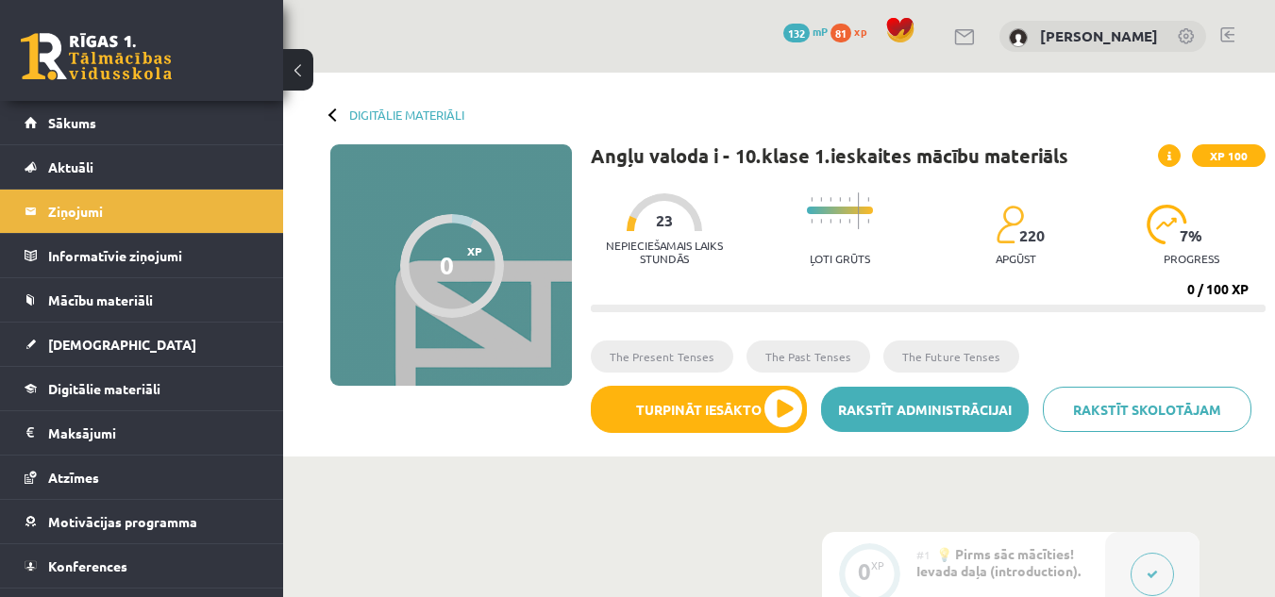
click at [916, 422] on link "Rakstīt administrācijai" at bounding box center [925, 409] width 209 height 45
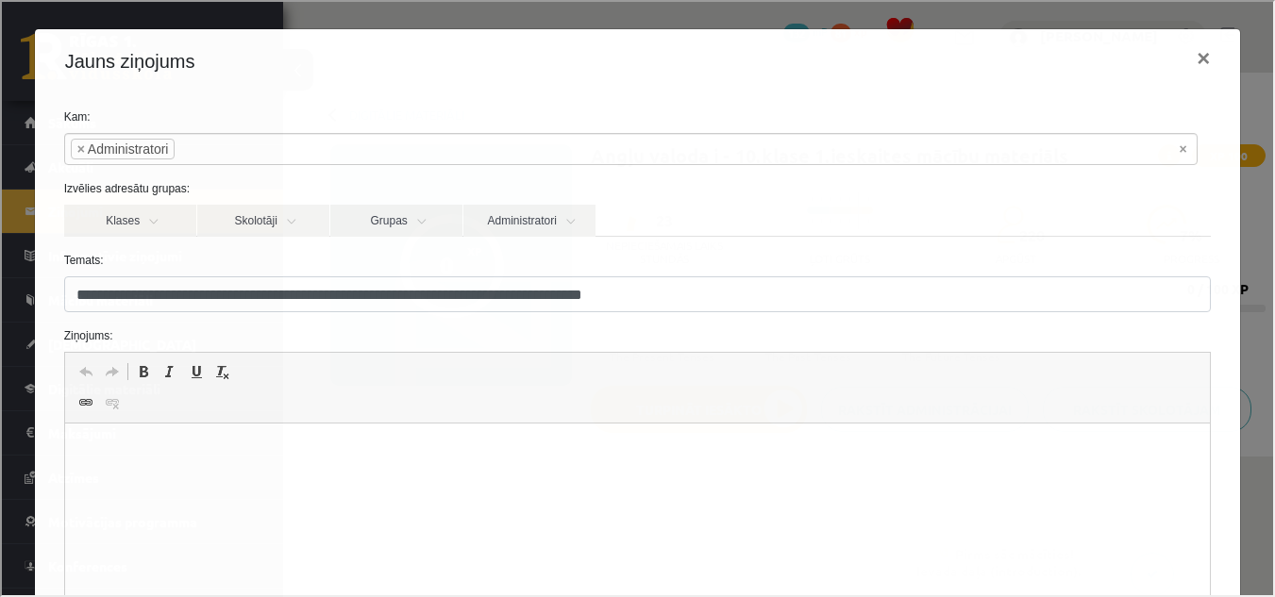
scroll to position [189, 0]
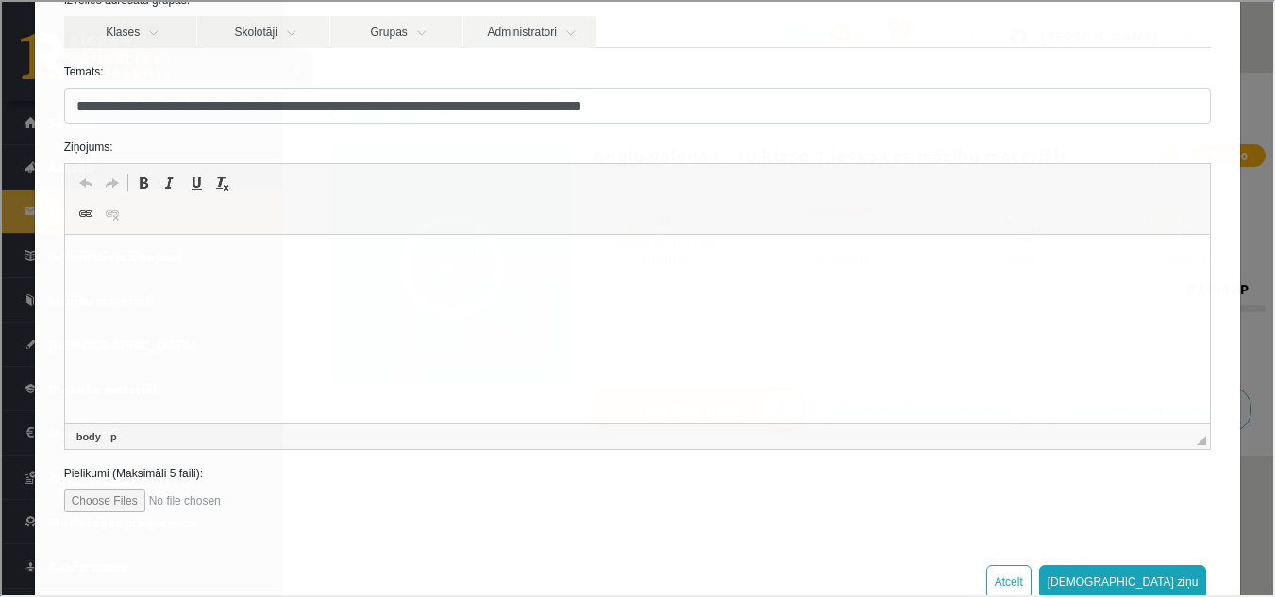
click at [75, 273] on html at bounding box center [637, 264] width 1146 height 58
click at [116, 277] on span "Ielīmēt" at bounding box center [142, 281] width 53 height 27
click at [91, 261] on p "Bagātinātā teksta redaktors, wiswyg-editor-47024825590760-1757592047-513" at bounding box center [637, 264] width 1108 height 20
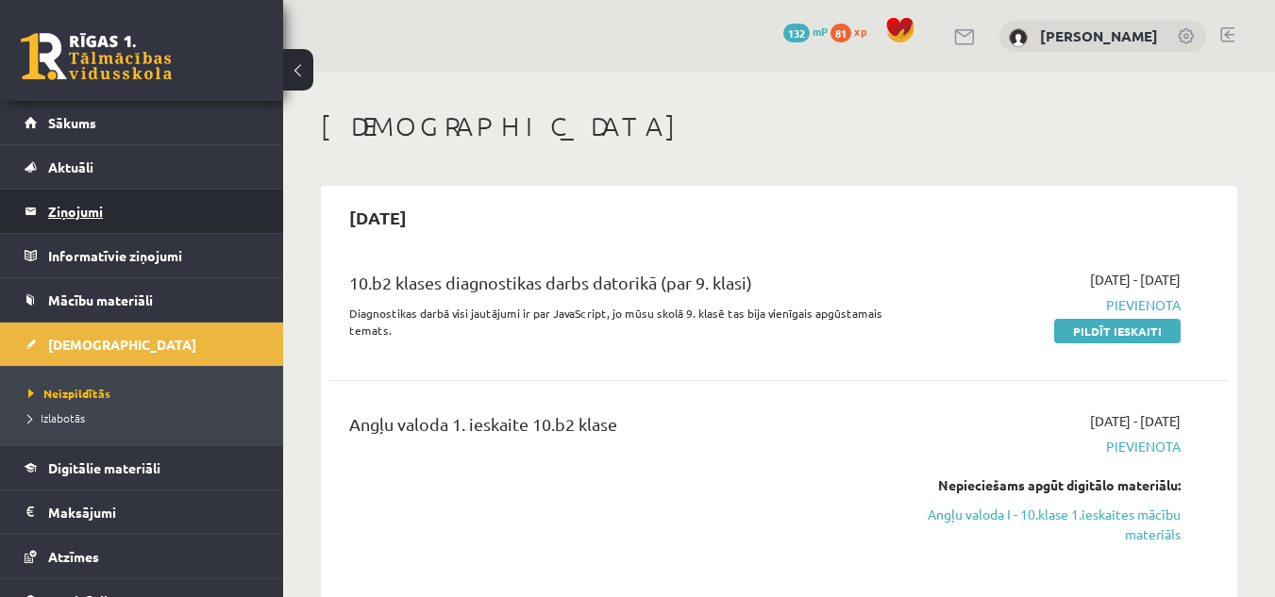
click at [77, 203] on legend "Ziņojumi 0" at bounding box center [153, 211] width 211 height 43
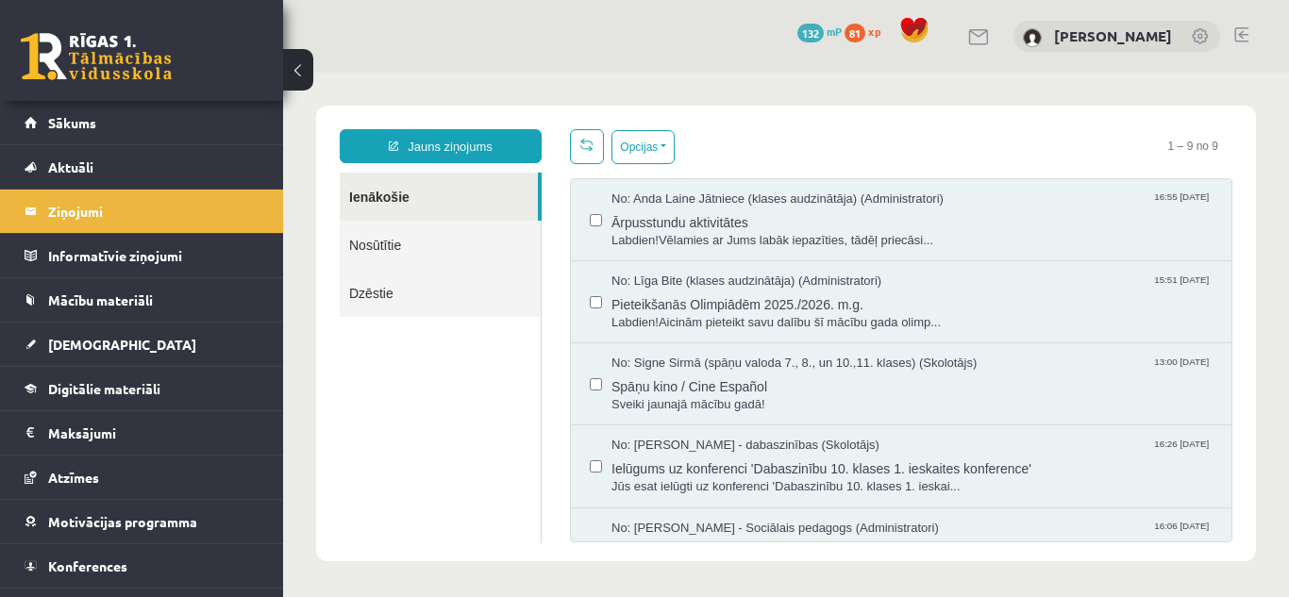
scroll to position [189, 0]
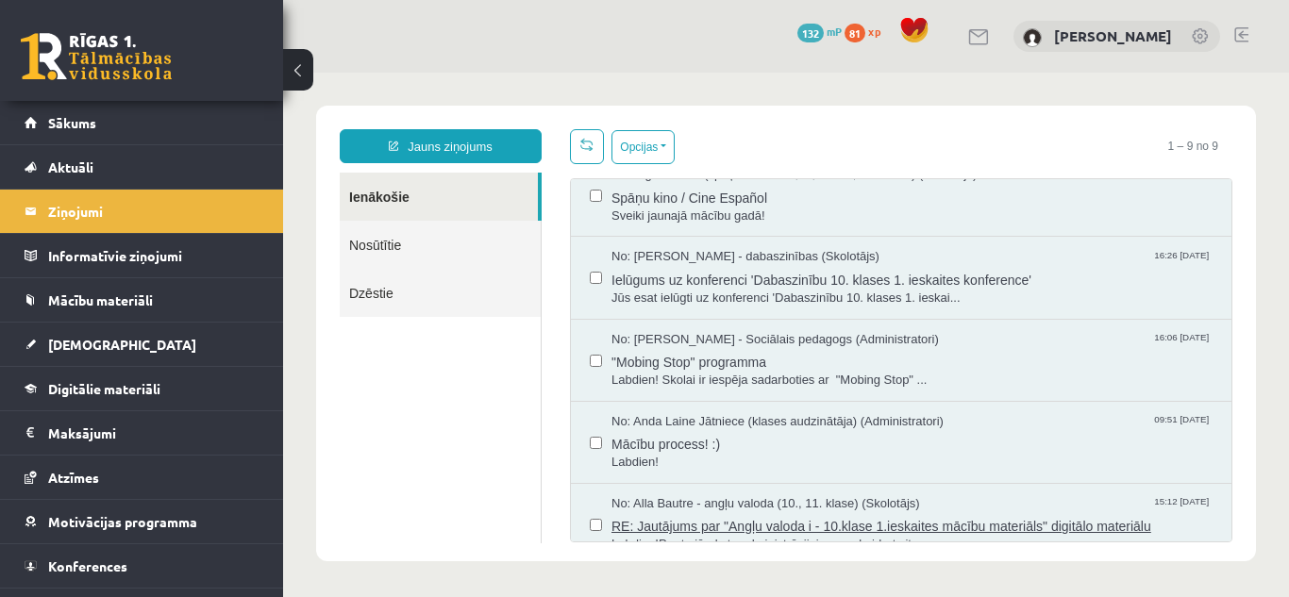
click at [742, 514] on span "RE: Jautājums par "Angļu valoda i - 10.klase 1.ieskaites mācību materiāls" digi…" at bounding box center [911, 524] width 601 height 24
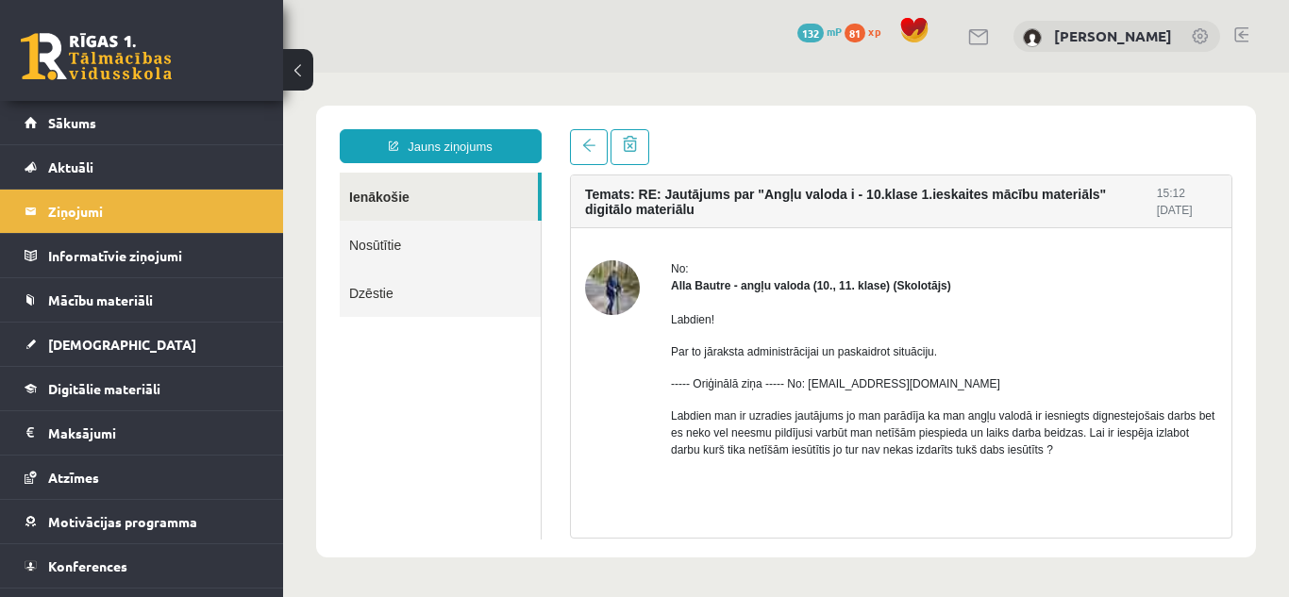
scroll to position [0, 0]
click at [47, 118] on link "Sākums" at bounding box center [142, 122] width 235 height 43
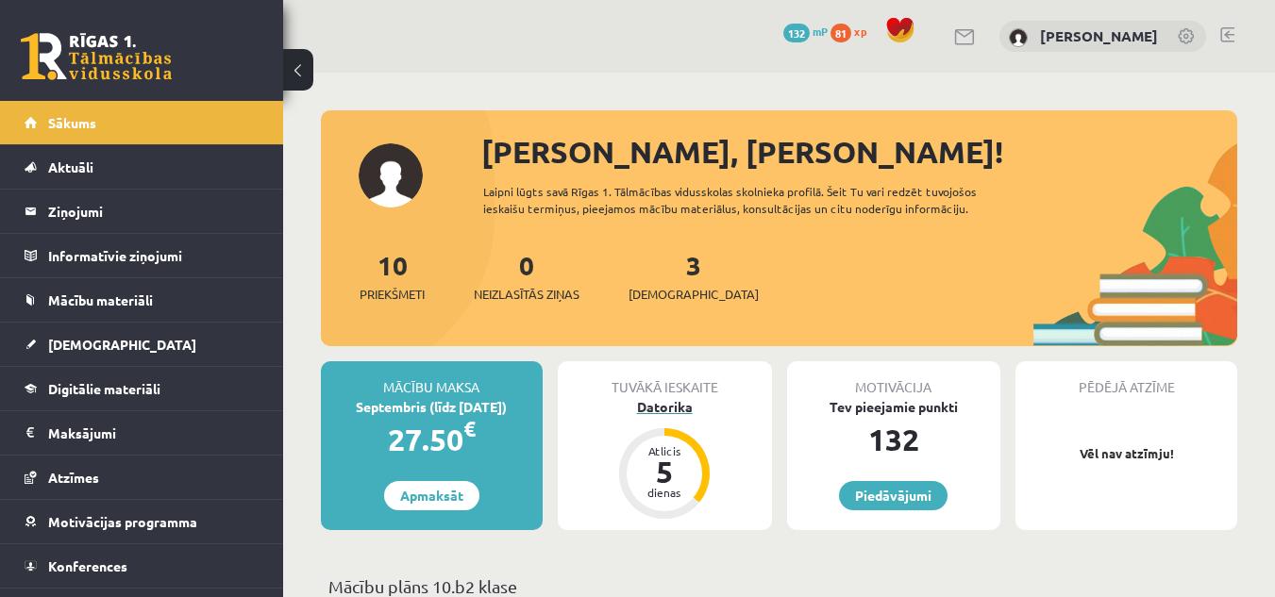
click at [653, 406] on div "Datorika" at bounding box center [665, 407] width 214 height 20
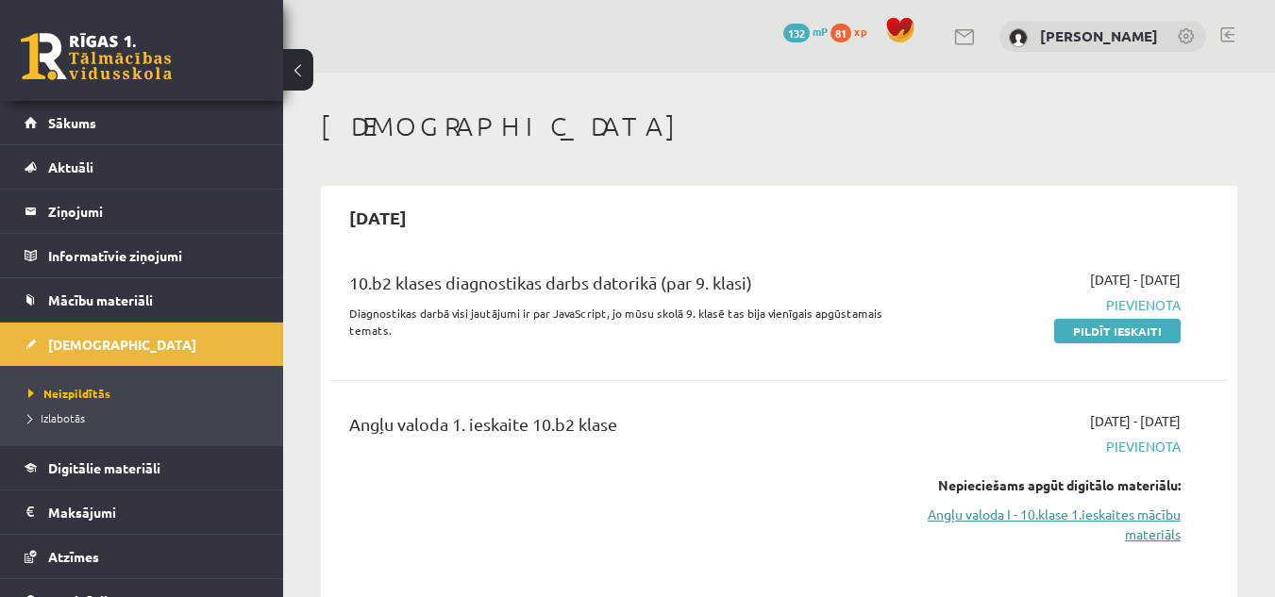
click at [991, 510] on link "Angļu valoda I - 10.klase 1.ieskaites mācību materiāls" at bounding box center [1051, 525] width 259 height 40
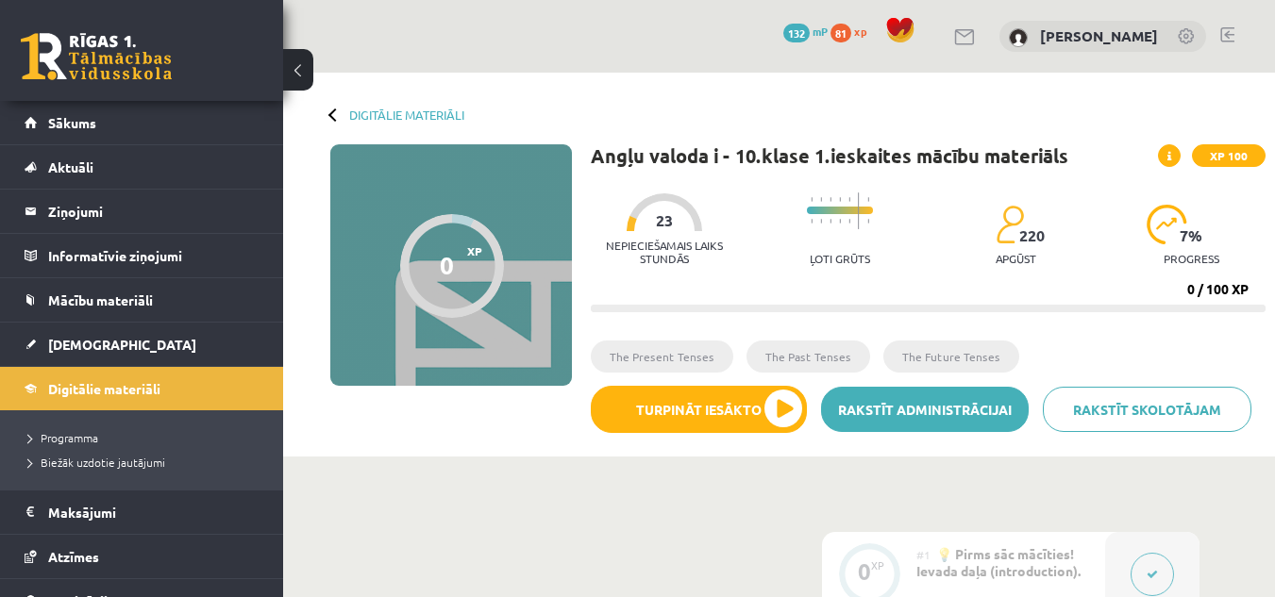
click at [872, 411] on link "Rakstīt administrācijai" at bounding box center [925, 409] width 209 height 45
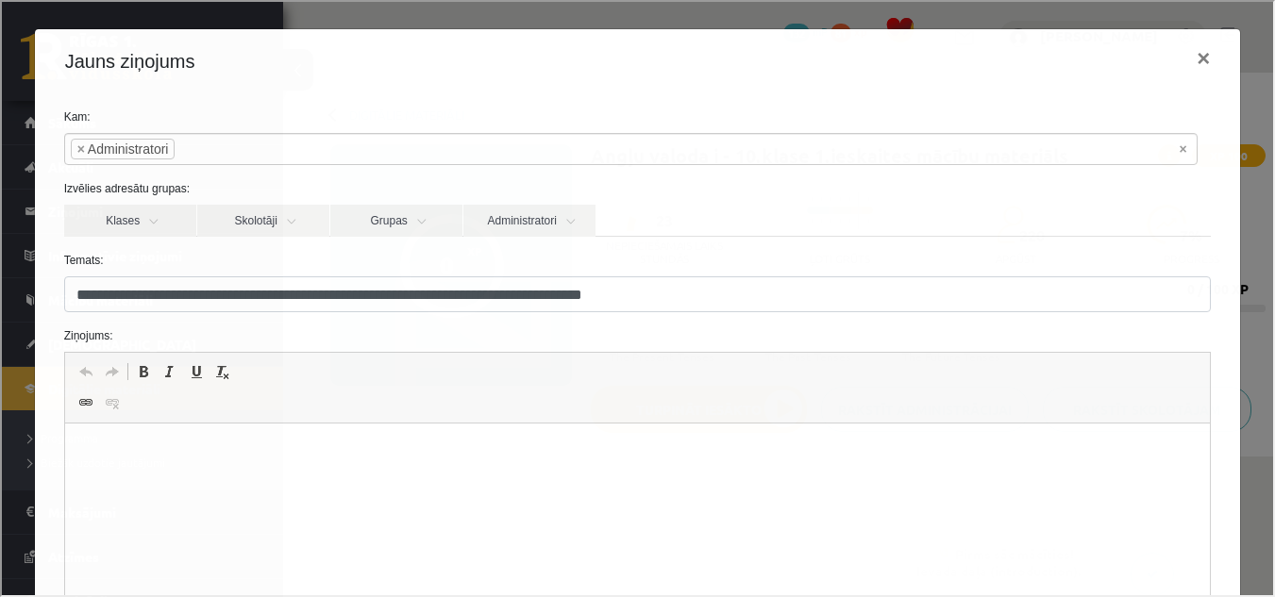
click at [91, 451] on p "Bagātinātā teksta redaktors, wiswyg-editor-47024839880020-1757592129-228" at bounding box center [637, 453] width 1108 height 20
click at [83, 454] on p "*******" at bounding box center [630, 453] width 1094 height 20
click at [88, 451] on p "*******" at bounding box center [630, 453] width 1094 height 20
click at [135, 454] on p "*******" at bounding box center [630, 453] width 1094 height 20
click at [239, 450] on p "**********" at bounding box center [630, 453] width 1094 height 20
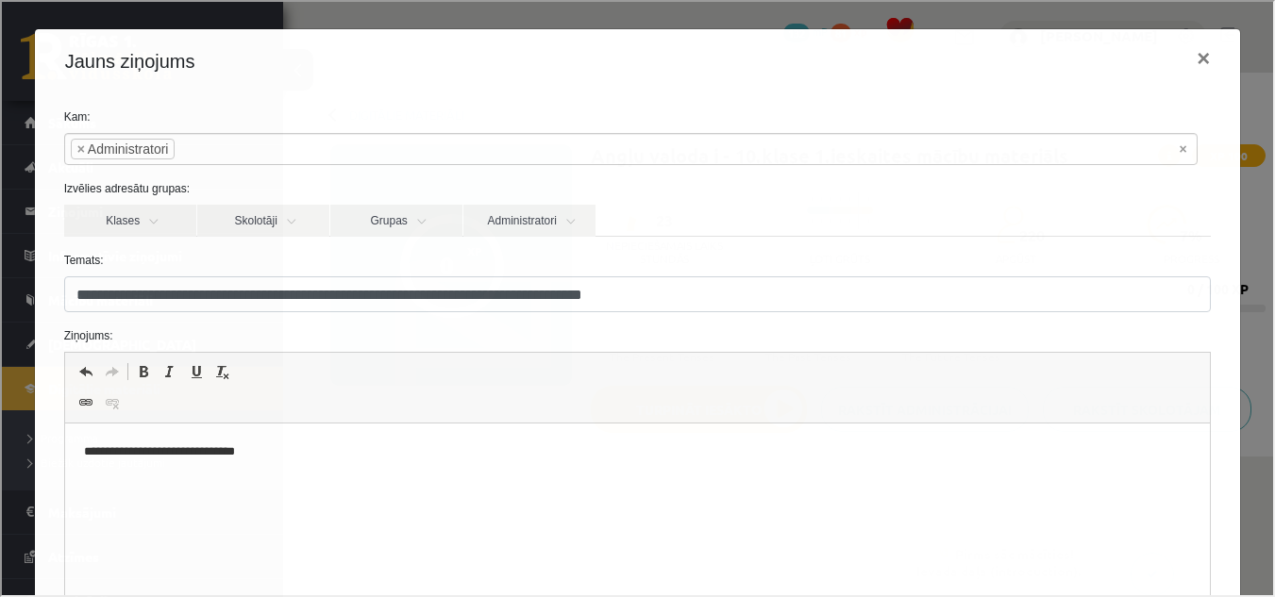
click at [255, 459] on p "**********" at bounding box center [630, 453] width 1094 height 20
click at [360, 448] on p "**********" at bounding box center [630, 453] width 1094 height 20
click at [363, 445] on p "**********" at bounding box center [630, 453] width 1094 height 20
click at [370, 455] on p "**********" at bounding box center [630, 453] width 1094 height 20
click at [363, 451] on p "**********" at bounding box center [630, 453] width 1094 height 20
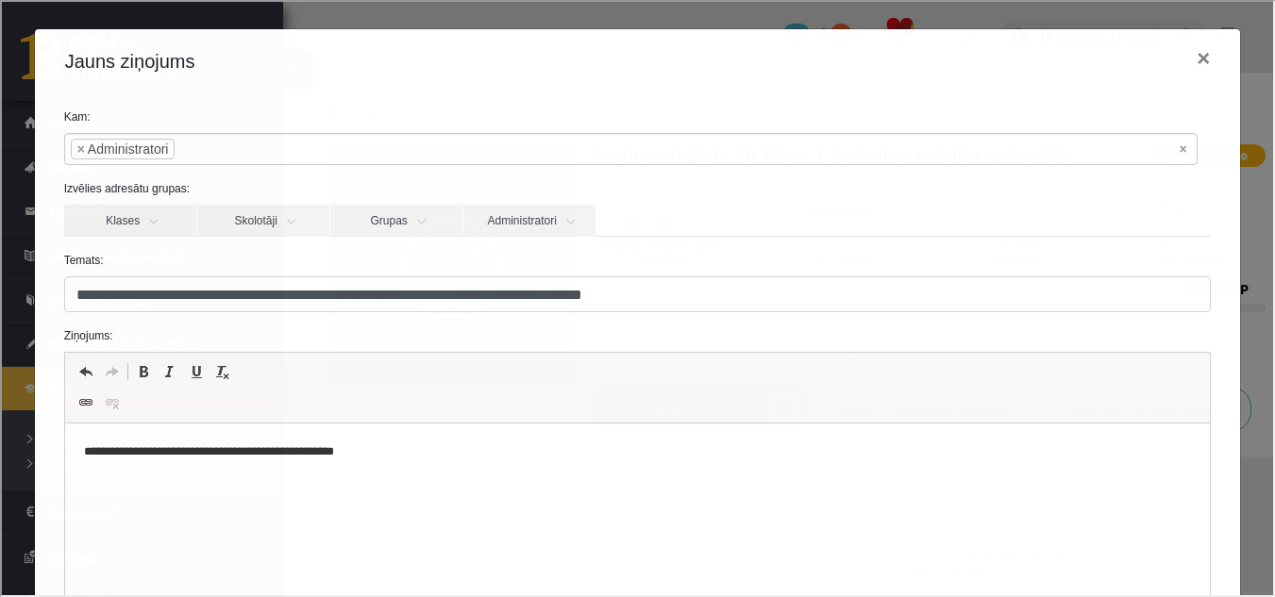
click at [362, 451] on p "**********" at bounding box center [630, 453] width 1094 height 20
click at [711, 475] on html "**********" at bounding box center [637, 453] width 1146 height 58
click at [414, 454] on p "**********" at bounding box center [630, 453] width 1094 height 20
click at [283, 450] on p "**********" at bounding box center [630, 453] width 1094 height 20
click at [462, 456] on p "**********" at bounding box center [630, 453] width 1094 height 20
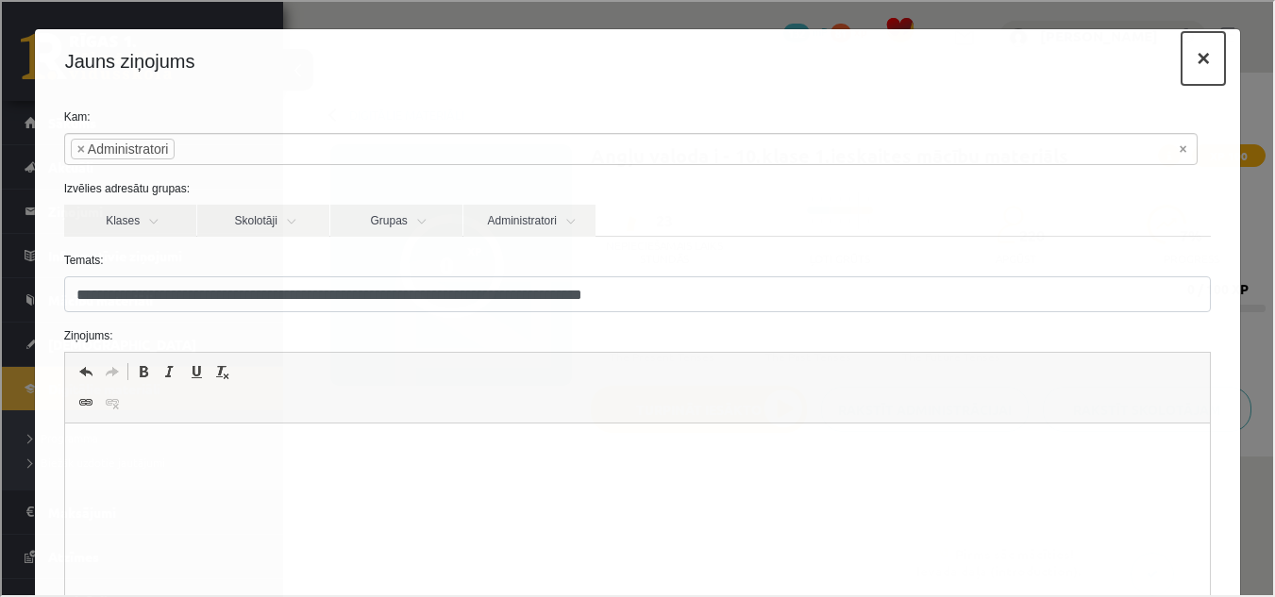
click at [1188, 53] on button "×" at bounding box center [1200, 56] width 43 height 53
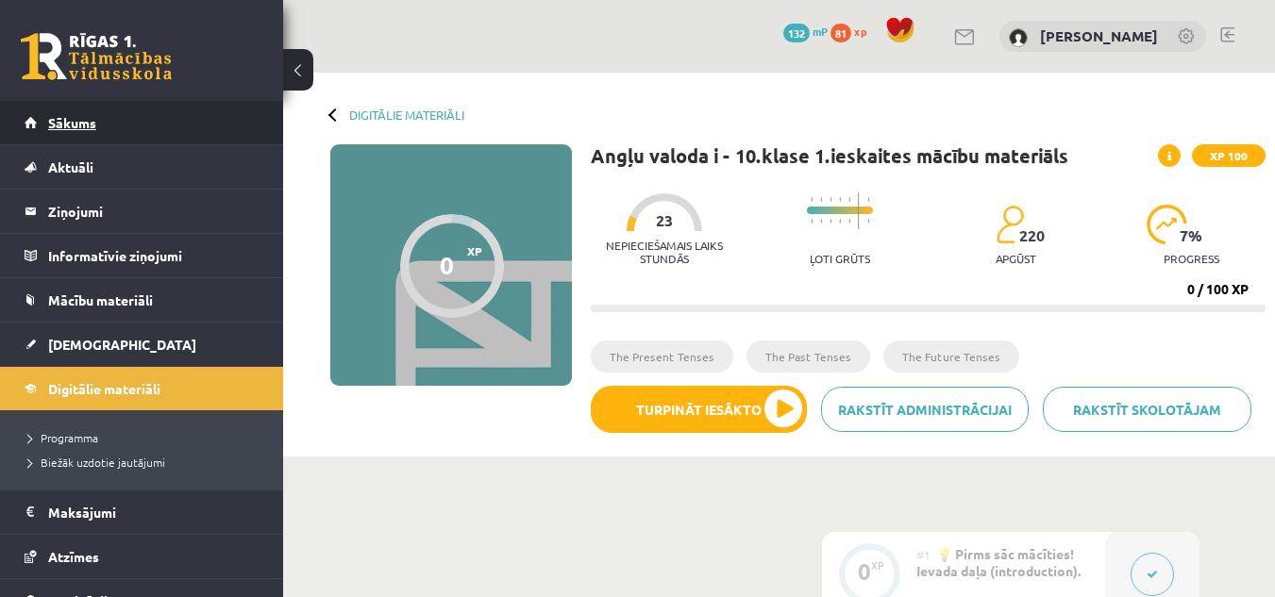
click at [88, 125] on span "Sākums" at bounding box center [72, 122] width 48 height 17
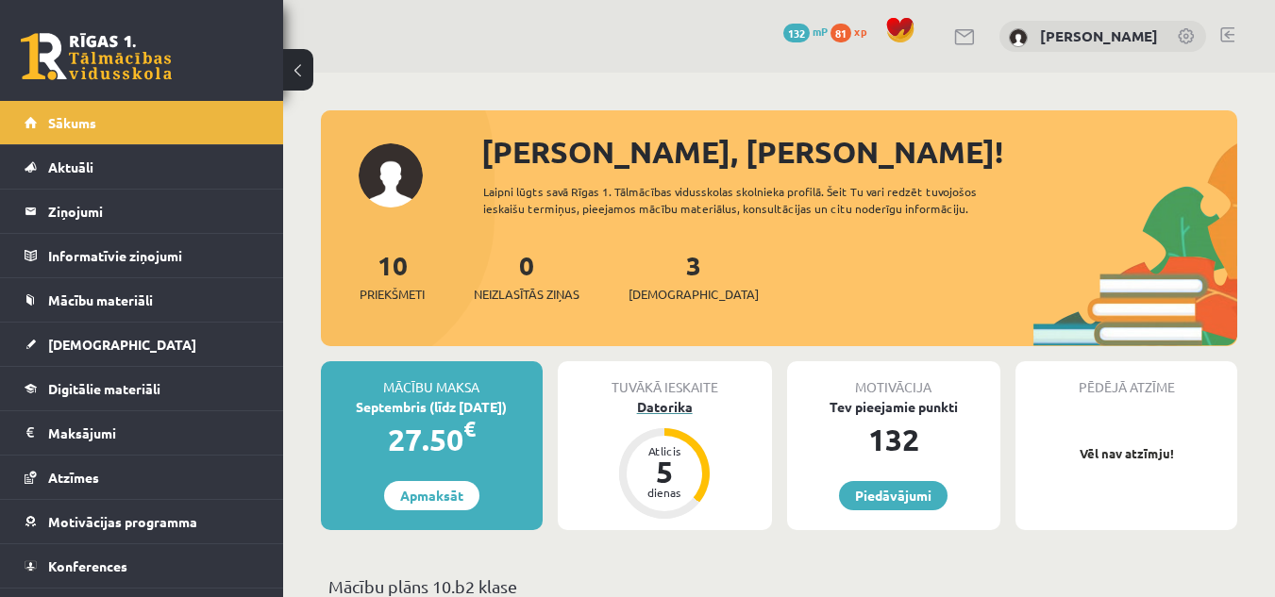
click at [666, 407] on div "Datorika" at bounding box center [665, 407] width 214 height 20
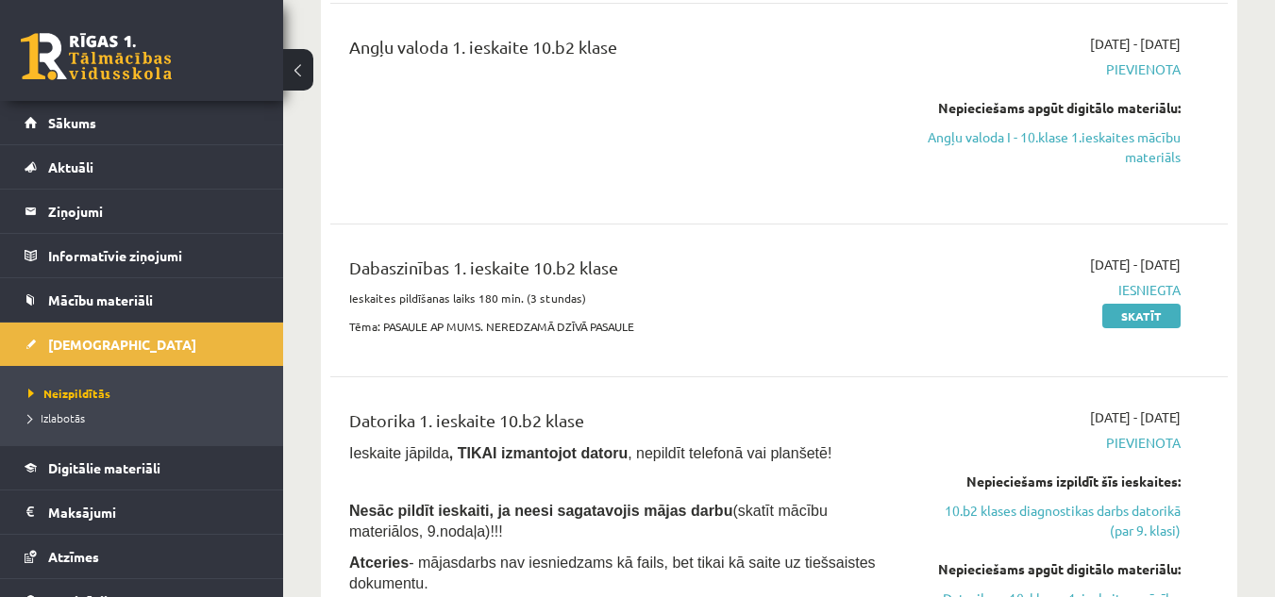
scroll to position [566, 0]
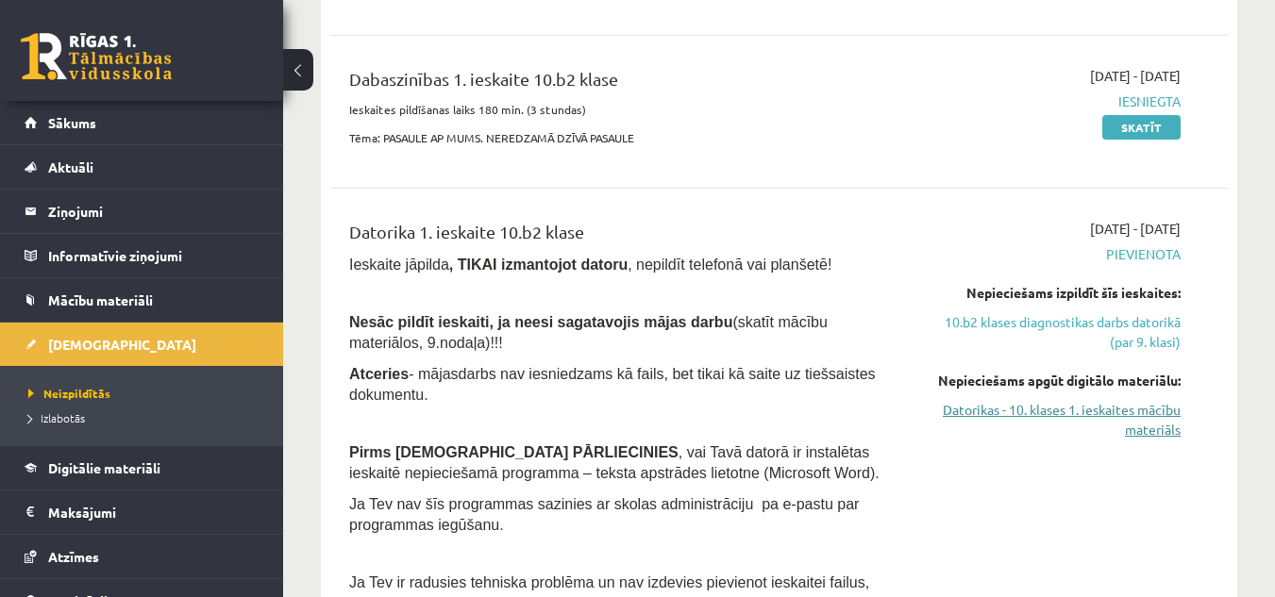
click at [1016, 415] on link "Datorikas - 10. klases 1. ieskaites mācību materiāls" at bounding box center [1051, 420] width 259 height 40
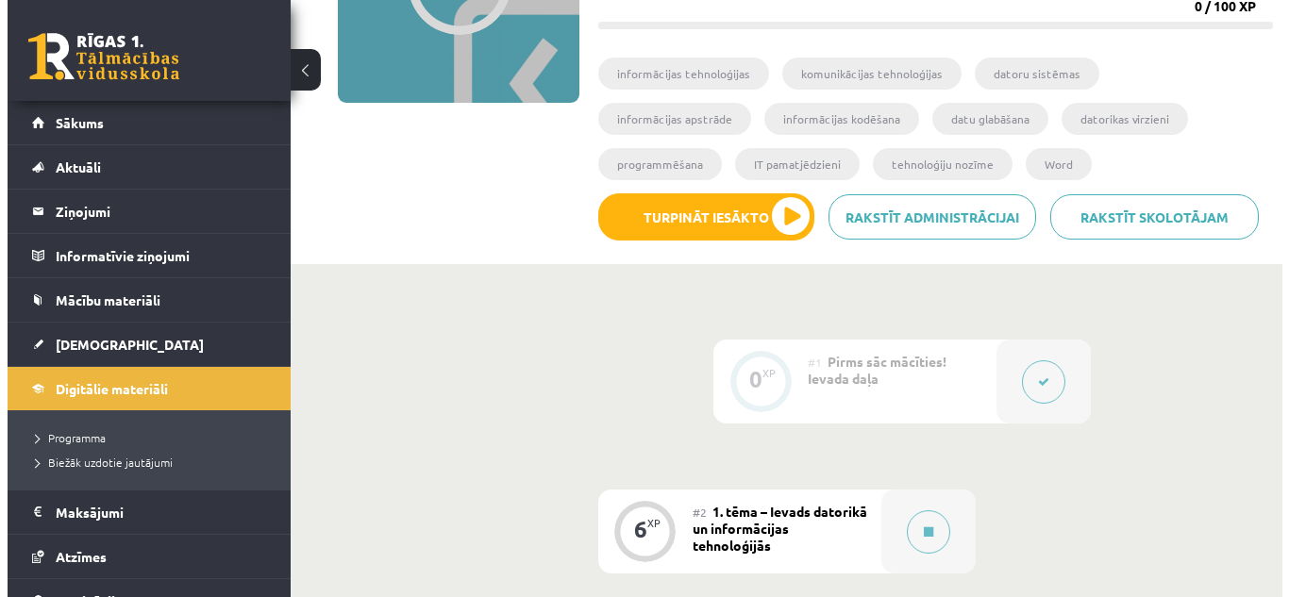
scroll to position [377, 0]
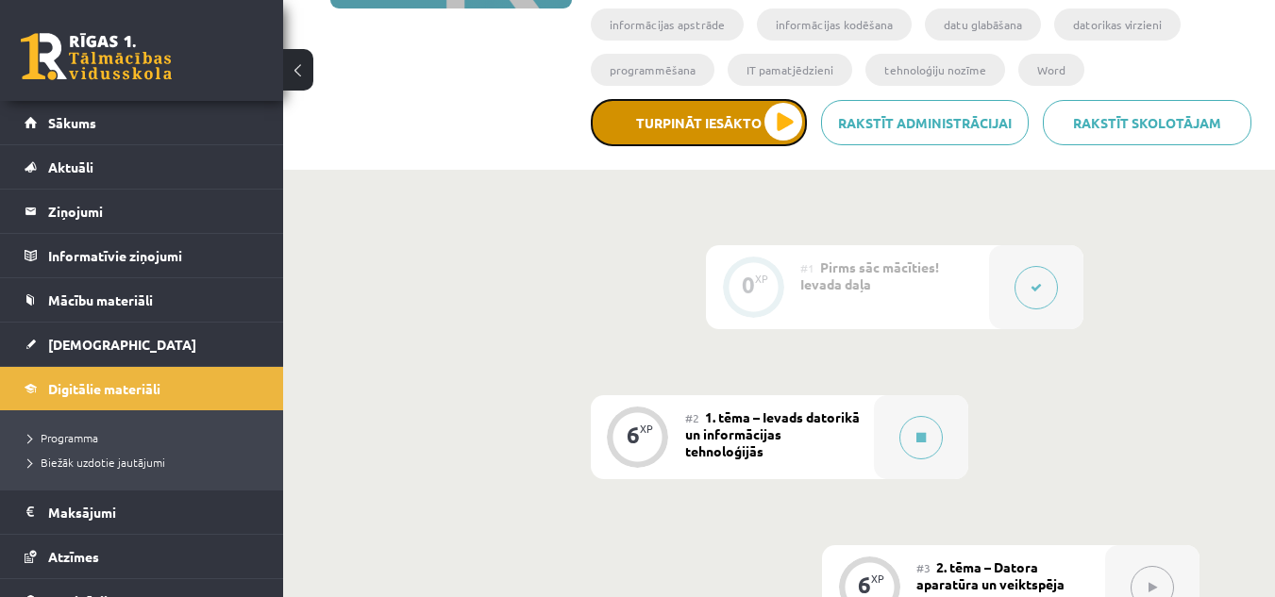
click at [776, 124] on button "Turpināt iesākto" at bounding box center [699, 122] width 216 height 47
